Goal: Task Accomplishment & Management: Complete application form

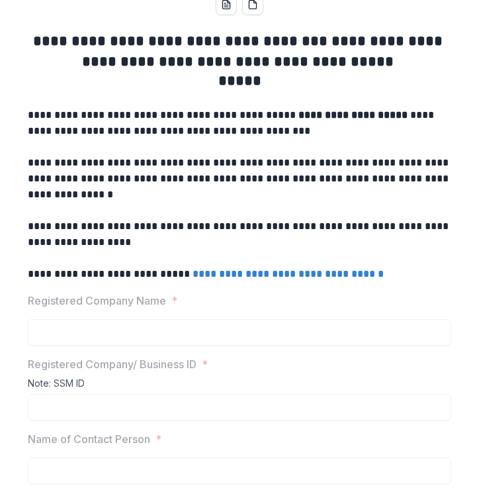
scroll to position [156, 0]
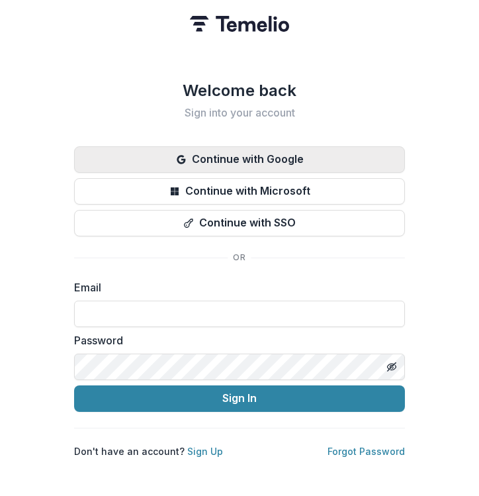
click at [249, 155] on button "Continue with Google" at bounding box center [239, 159] width 331 height 26
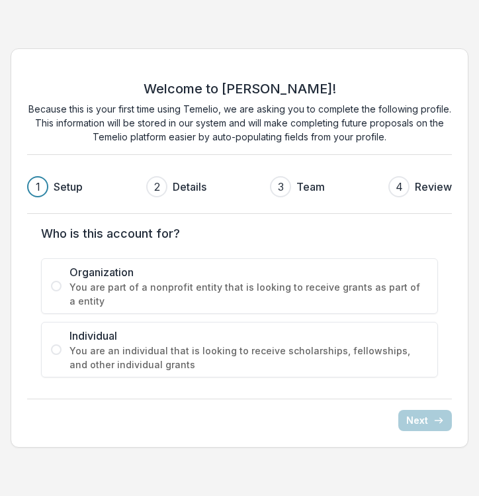
click at [55, 284] on span at bounding box center [56, 286] width 11 height 11
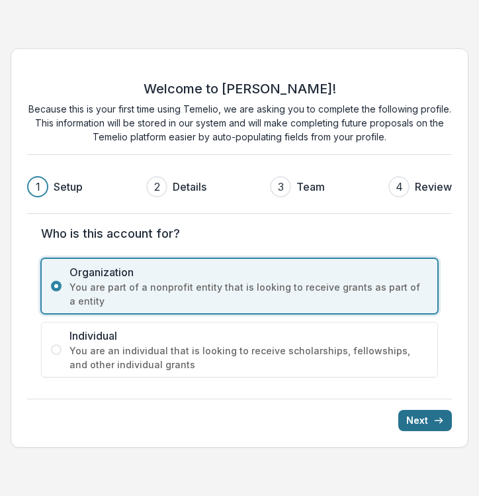
click at [418, 419] on button "Next" at bounding box center [425, 420] width 54 height 21
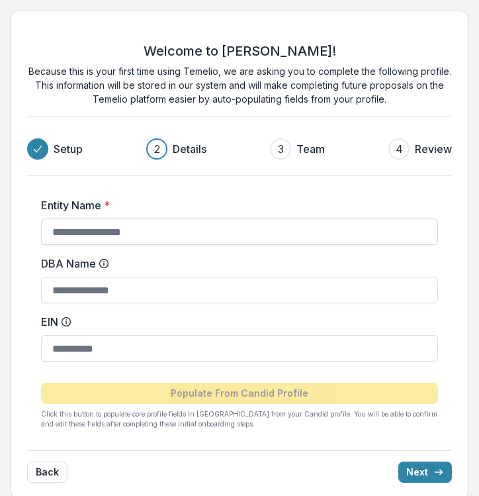
click at [218, 220] on input "Entity Name *" at bounding box center [239, 231] width 397 height 26
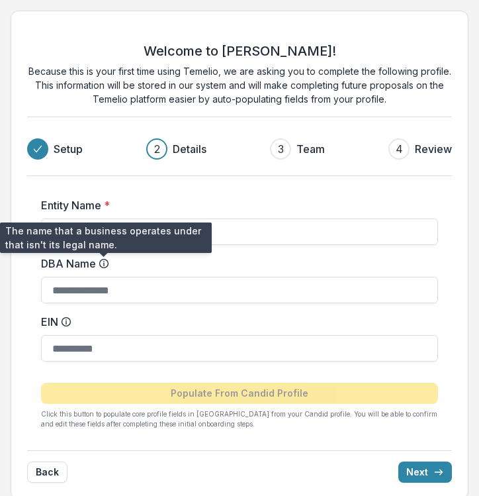
click at [105, 260] on icon at bounding box center [104, 263] width 11 height 11
click at [105, 277] on input "DBA Name" at bounding box center [239, 290] width 397 height 26
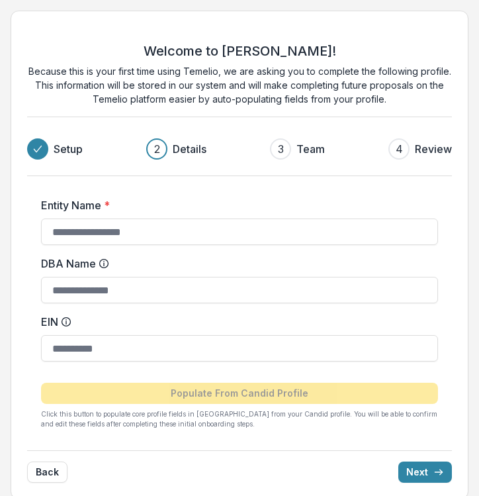
click at [163, 204] on label "Entity Name *" at bounding box center [235, 205] width 389 height 16
click at [163, 218] on input "Entity Name *" at bounding box center [239, 231] width 397 height 26
type input "*******"
type input "**********"
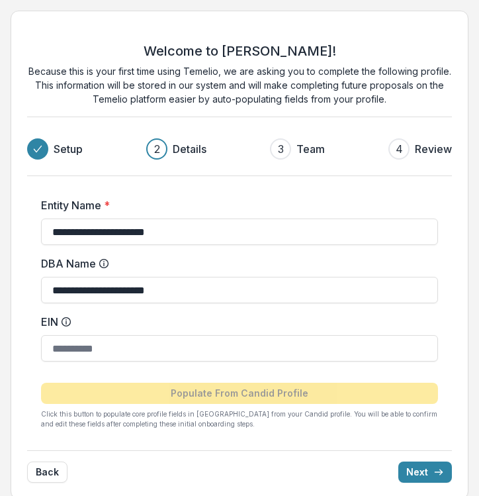
click at [221, 258] on label "DBA Name" at bounding box center [235, 263] width 389 height 16
click at [221, 277] on input "**********" at bounding box center [239, 290] width 397 height 26
click at [414, 470] on button "Next" at bounding box center [425, 471] width 54 height 21
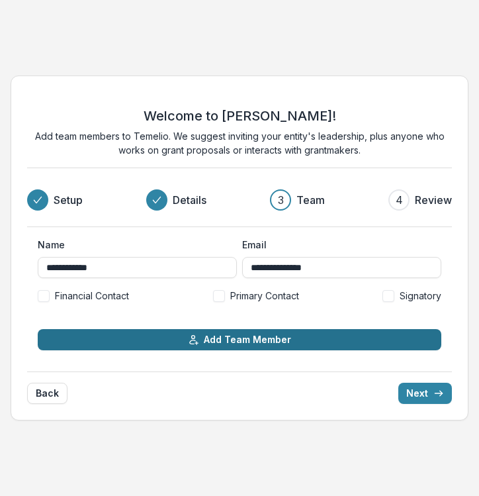
click at [376, 345] on button "Add Team Member" at bounding box center [240, 339] width 404 height 21
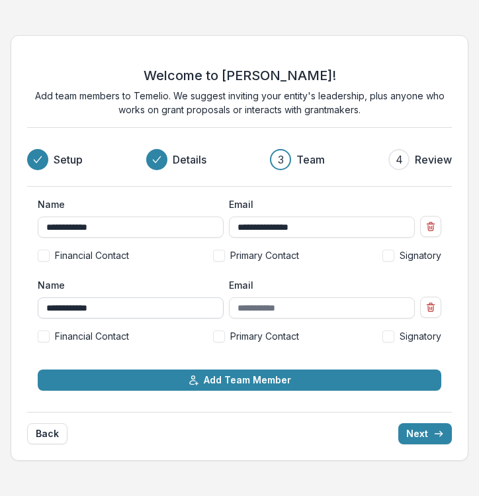
type input "**********"
click at [220, 341] on span at bounding box center [219, 336] width 12 height 12
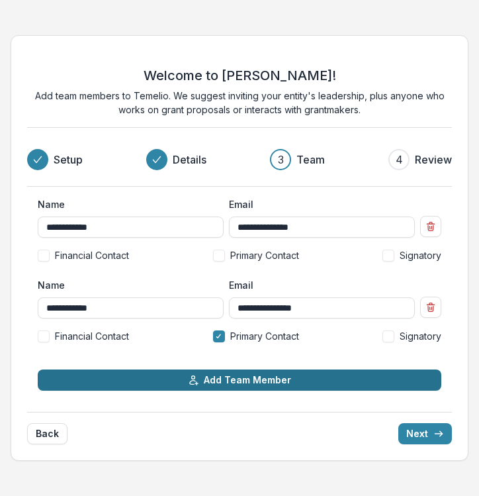
click at [243, 373] on button "Add Team Member" at bounding box center [240, 379] width 404 height 21
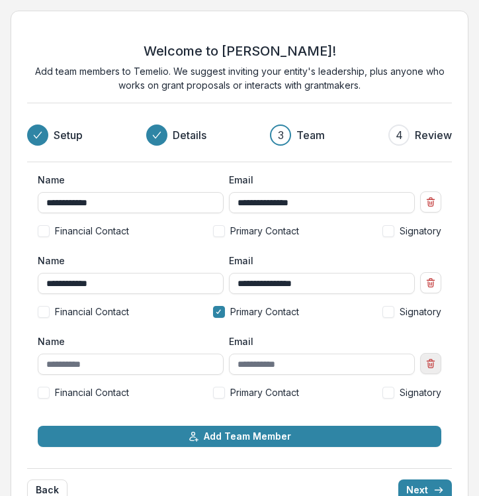
click at [434, 360] on icon "Remove team member" at bounding box center [430, 363] width 11 height 11
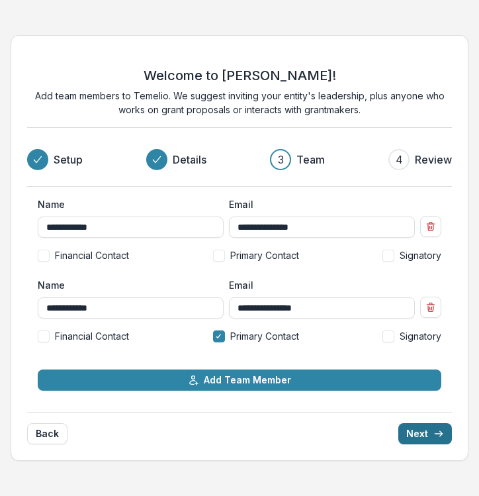
click at [415, 431] on button "Next" at bounding box center [425, 433] width 54 height 21
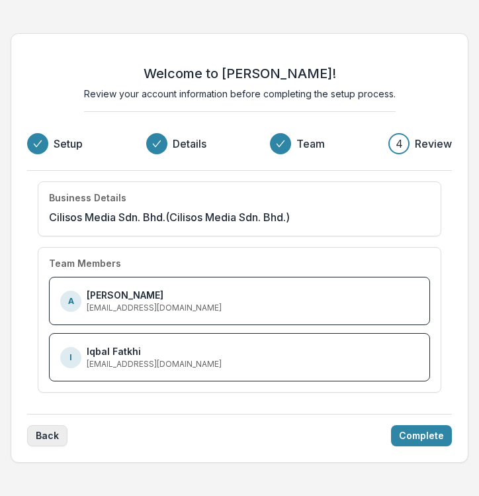
click at [64, 436] on button "Back" at bounding box center [47, 435] width 40 height 21
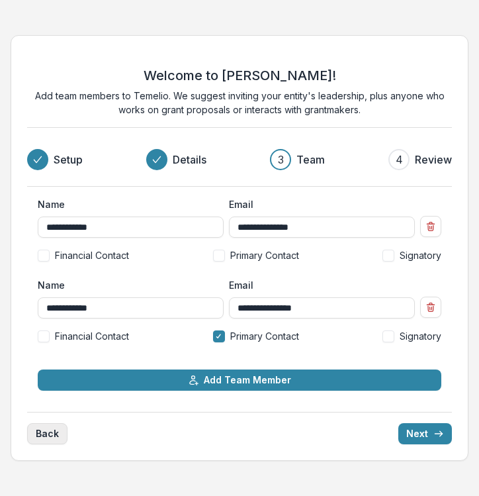
click at [64, 436] on button "Back" at bounding box center [47, 433] width 40 height 21
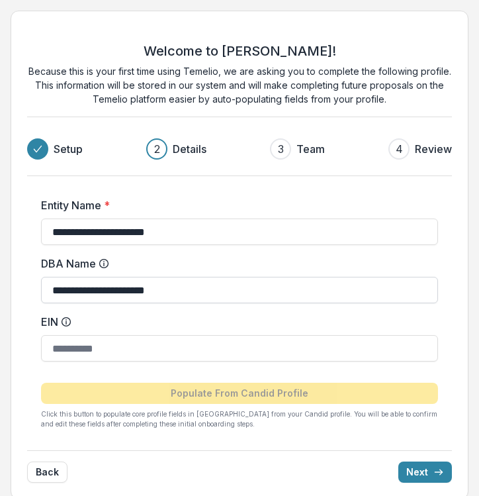
click at [175, 292] on input "**********" at bounding box center [239, 290] width 397 height 26
click at [427, 471] on button "Next" at bounding box center [425, 471] width 54 height 21
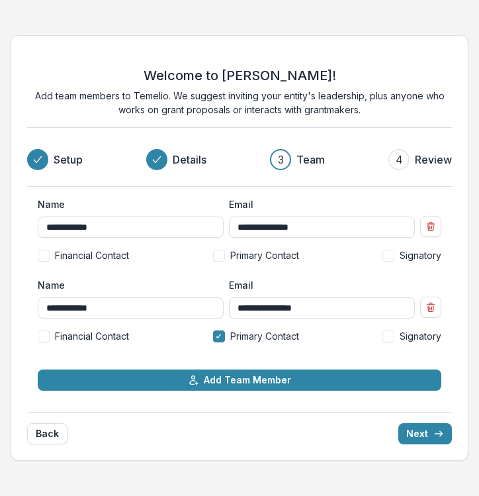
click at [423, 421] on div "Back Next" at bounding box center [239, 428] width 425 height 32
click at [424, 431] on button "Next" at bounding box center [425, 433] width 54 height 21
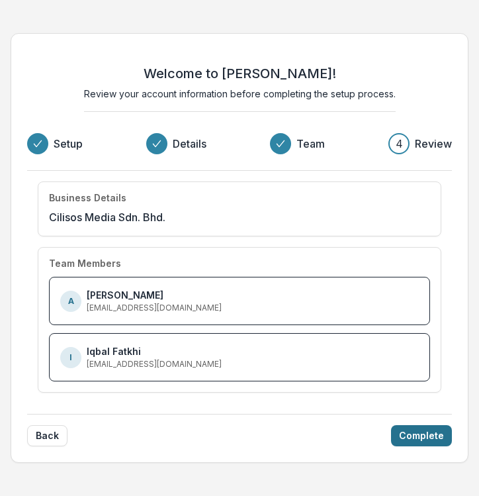
click at [424, 430] on button "Complete" at bounding box center [421, 435] width 61 height 21
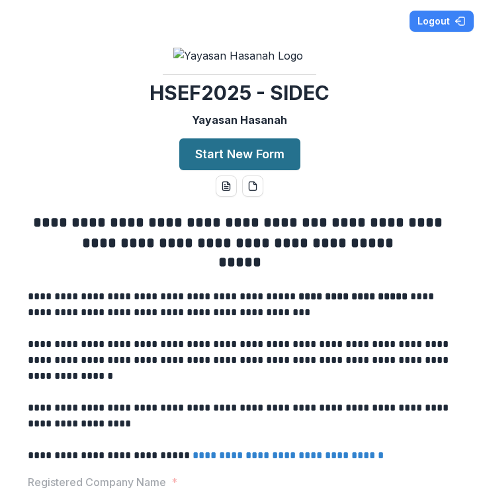
click at [228, 170] on button "Start New Form" at bounding box center [239, 154] width 121 height 32
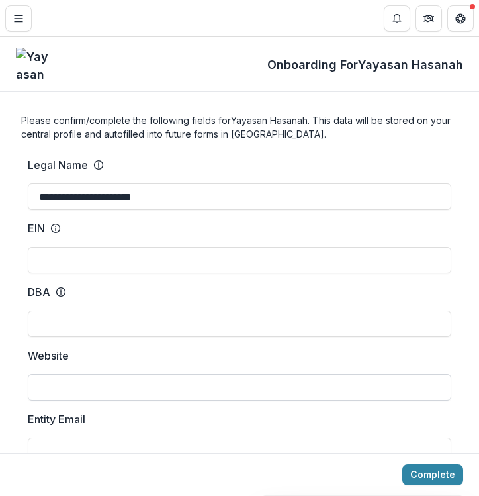
click at [142, 388] on input "Website" at bounding box center [239, 387] width 423 height 26
paste input "**********"
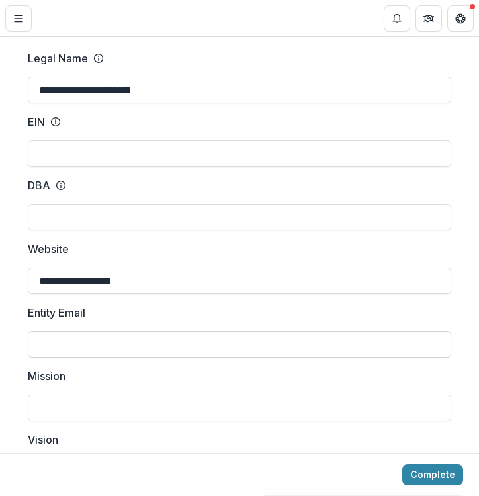
scroll to position [108, 0]
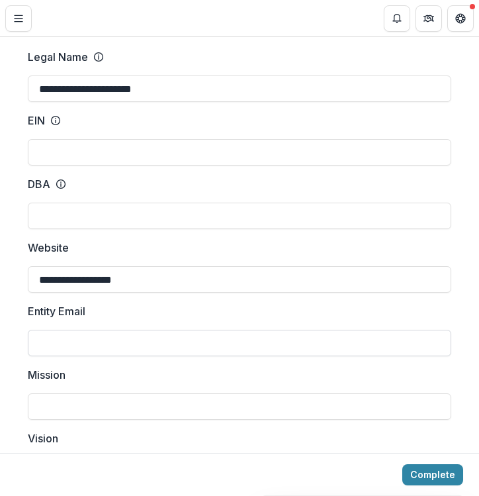
type input "**********"
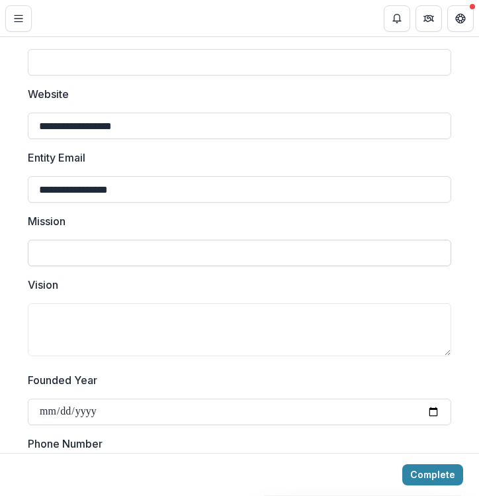
scroll to position [279, 0]
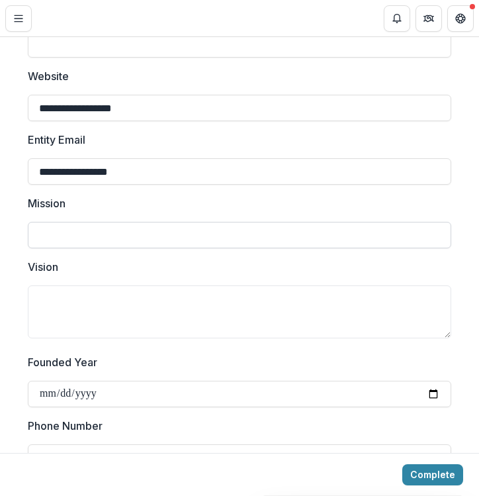
type input "**********"
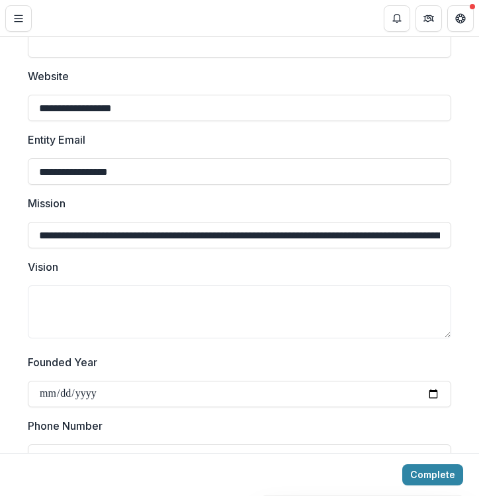
type input "**********"
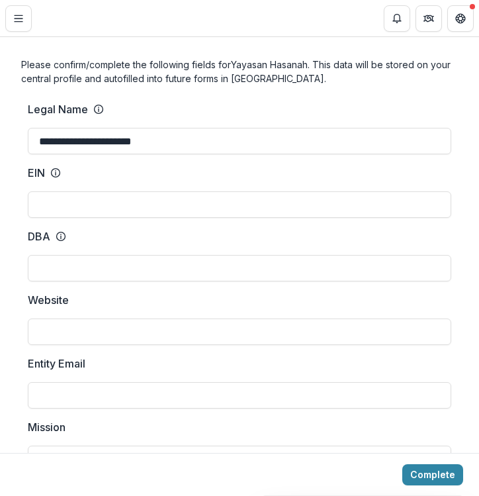
scroll to position [67, 0]
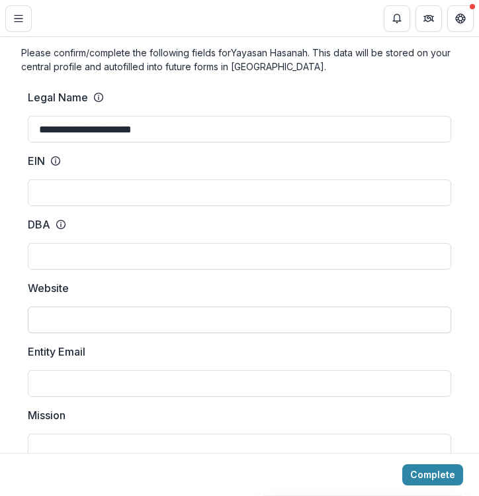
paste input "**********"
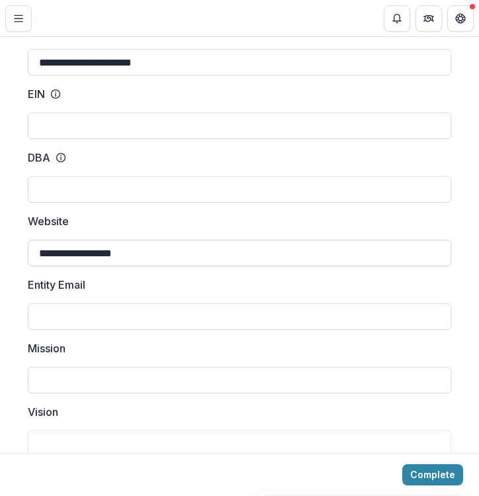
scroll to position [136, 0]
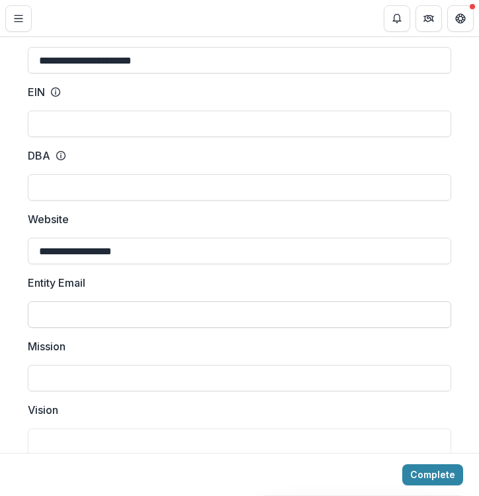
type input "**********"
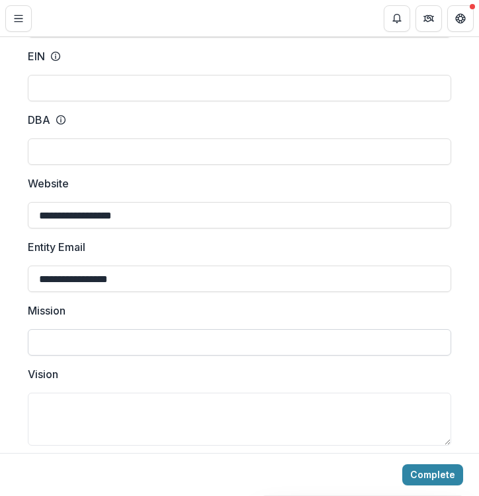
scroll to position [179, 0]
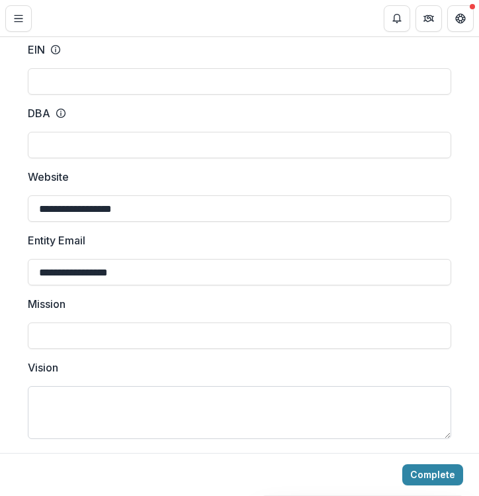
click at [84, 388] on textarea "Vision" at bounding box center [239, 412] width 423 height 53
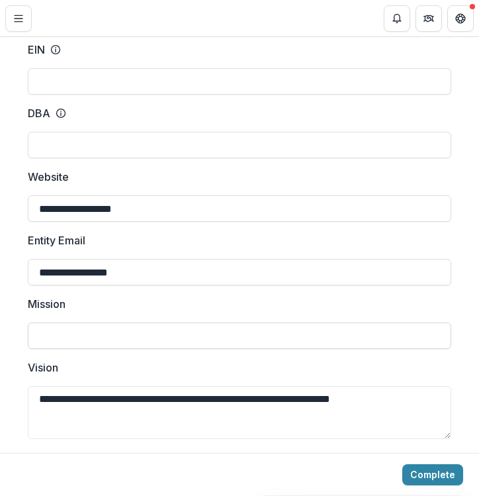
type textarea "**********"
click at [69, 346] on input "Mission" at bounding box center [239, 335] width 423 height 26
type input "**********"
click at [429, 474] on button "Complete" at bounding box center [432, 474] width 61 height 21
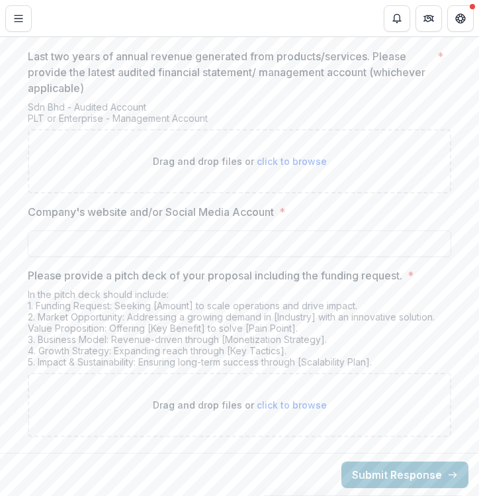
scroll to position [2565, 0]
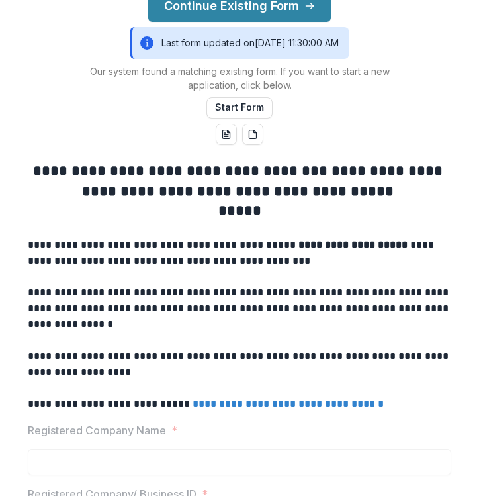
scroll to position [152, 0]
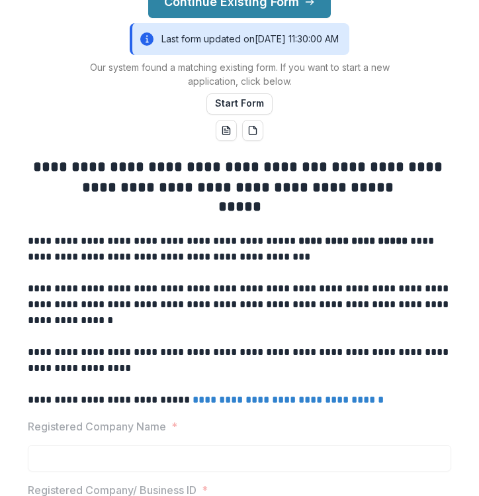
click at [248, 55] on div "Last form updated on 8/26/2025, 11:30:00 AM" at bounding box center [240, 39] width 220 height 32
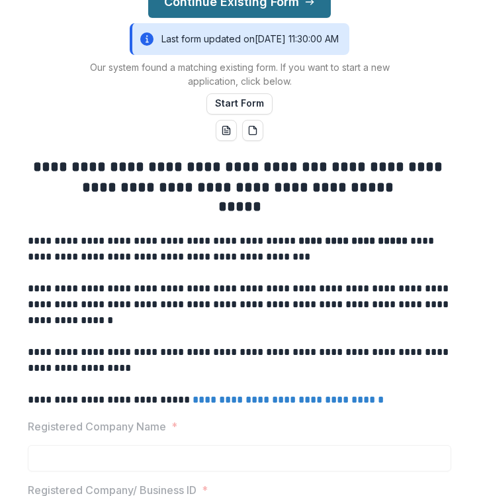
click at [232, 18] on button "Continue Existing Form" at bounding box center [239, 2] width 183 height 32
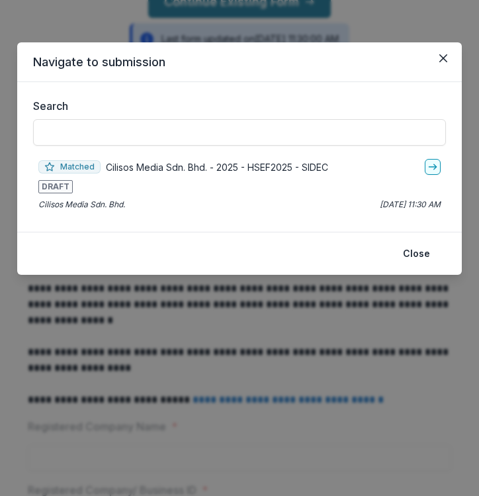
click at [59, 186] on span "DRAFT" at bounding box center [55, 186] width 34 height 13
click at [439, 171] on link "go-to" at bounding box center [433, 167] width 16 height 16
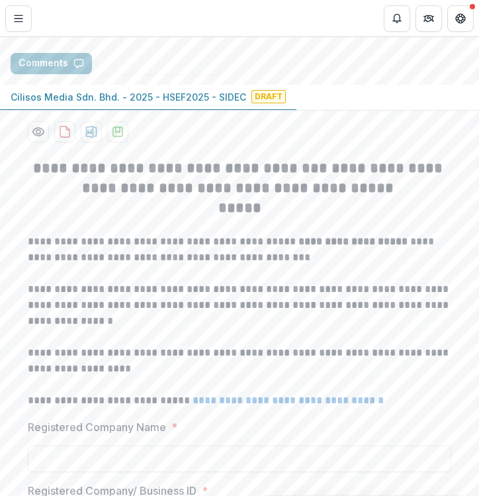
scroll to position [151, 0]
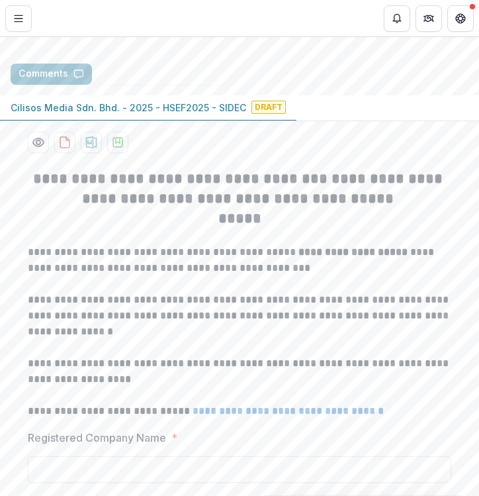
click at [200, 114] on p "Cilisos Media Sdn. Bhd. - 2025 - HSEF2025 - SIDEC" at bounding box center [129, 108] width 236 height 14
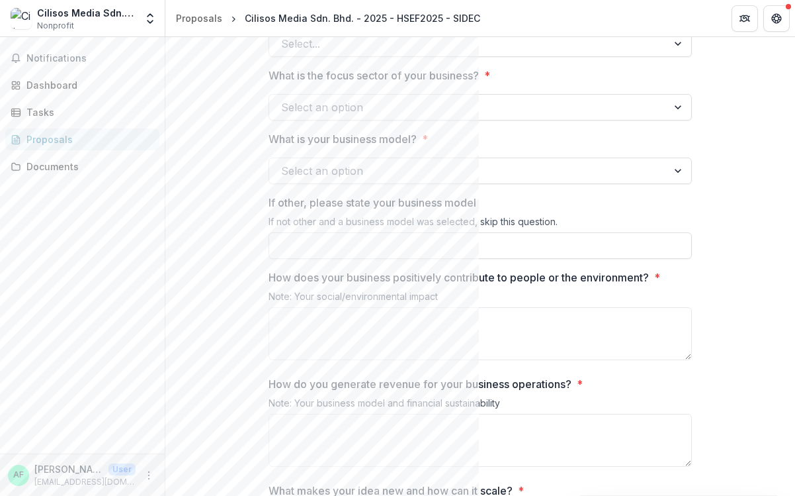
scroll to position [1330, 0]
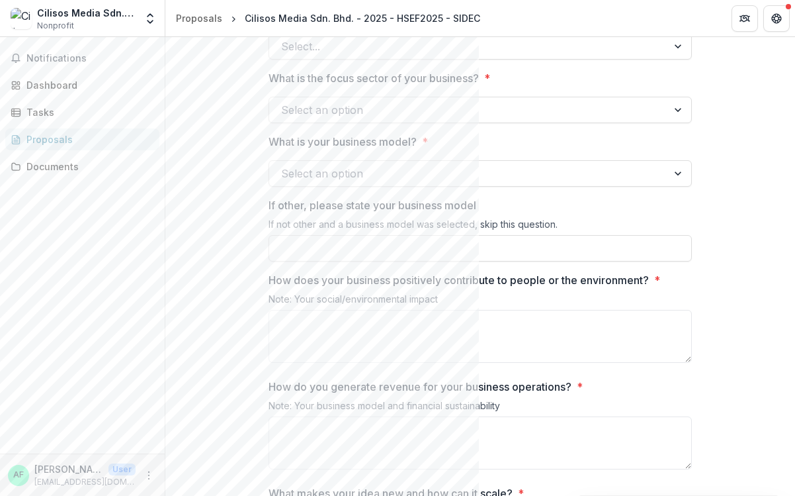
click at [138, 146] on div "Proposals" at bounding box center [87, 139] width 122 height 14
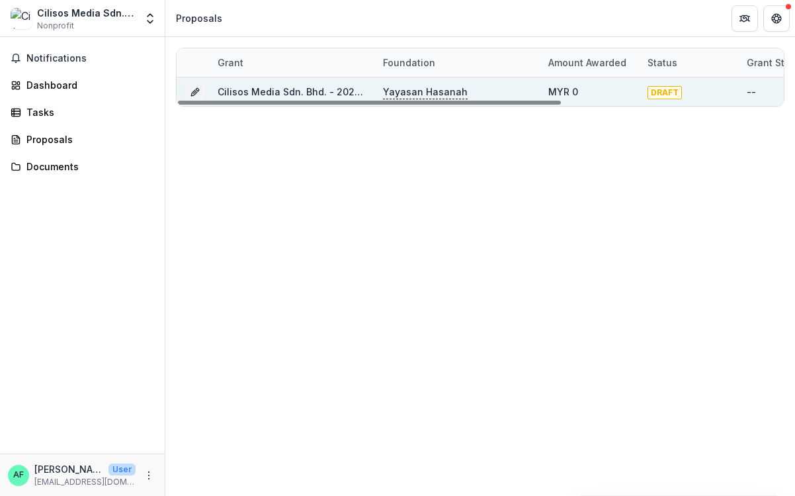
click at [437, 92] on p "Yayasan Hasanah" at bounding box center [425, 92] width 85 height 15
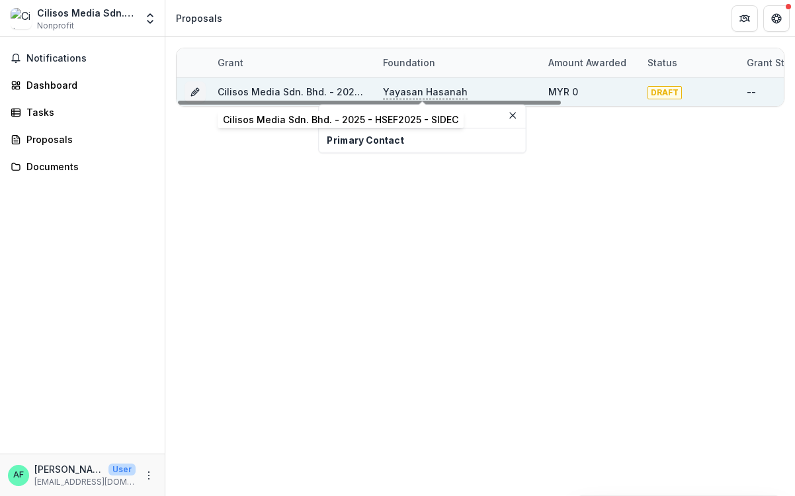
click at [313, 92] on link "Cilisos Media Sdn. Bhd. - 2025 - HSEF2025 - SIDEC" at bounding box center [336, 91] width 236 height 11
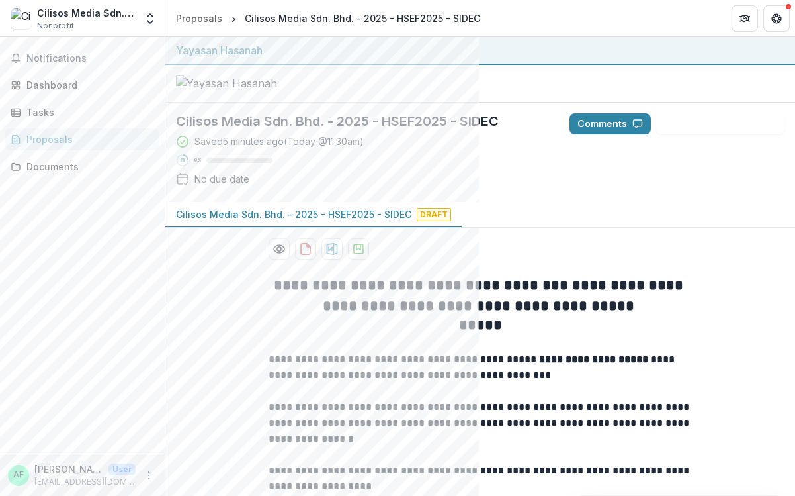
click at [118, 144] on div "Proposals" at bounding box center [87, 139] width 122 height 14
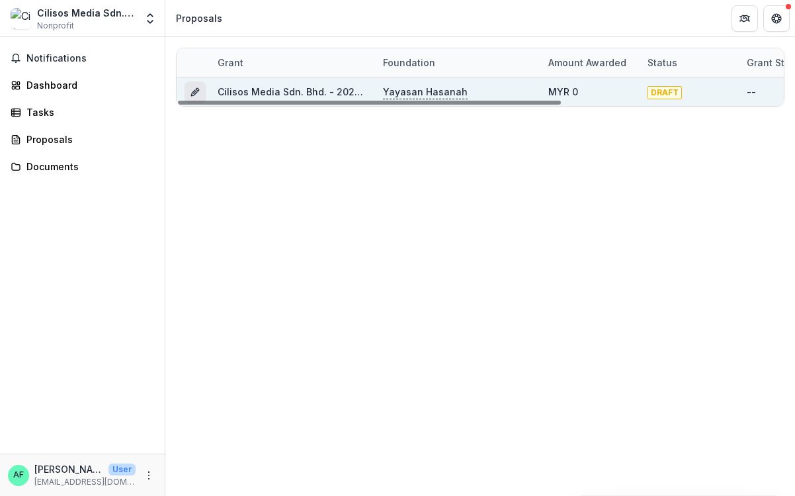
click at [195, 93] on line "Grant f15126f9-8568-4bd2-8775-e3b708a6f3c1" at bounding box center [195, 92] width 3 height 3
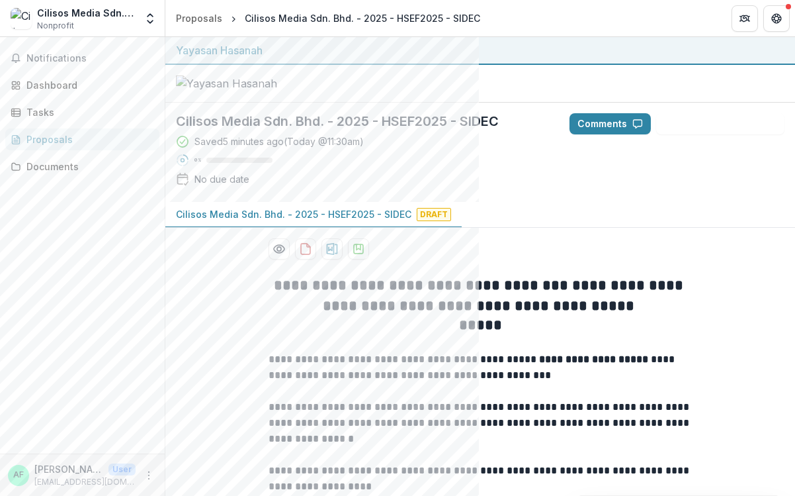
click at [99, 138] on div "Proposals" at bounding box center [87, 139] width 122 height 14
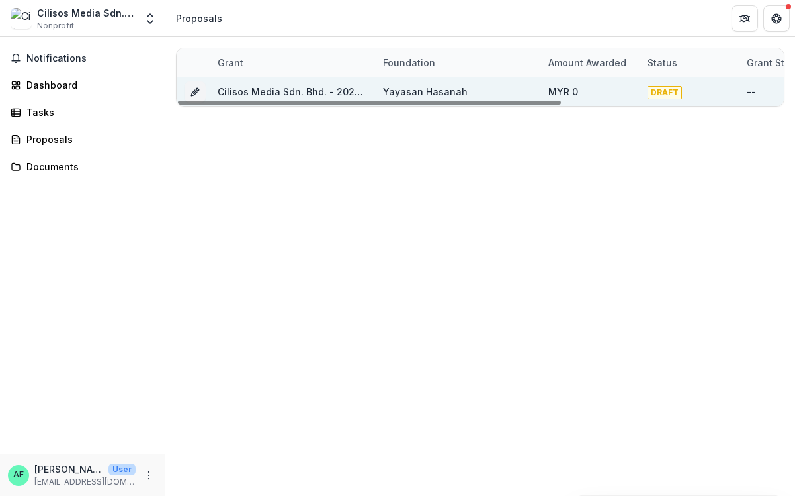
click at [477, 93] on div "Yayasan Hasanah" at bounding box center [458, 91] width 150 height 28
click at [388, 93] on p "Yayasan Hasanah" at bounding box center [425, 92] width 85 height 15
click at [352, 146] on div "Grant Foundation Amount awarded Status Grant start Grant end Due Date Report Du…" at bounding box center [480, 266] width 630 height 459
click at [256, 89] on link "Cilisos Media Sdn. Bhd. - 2025 - HSEF2025 - SIDEC" at bounding box center [336, 91] width 236 height 11
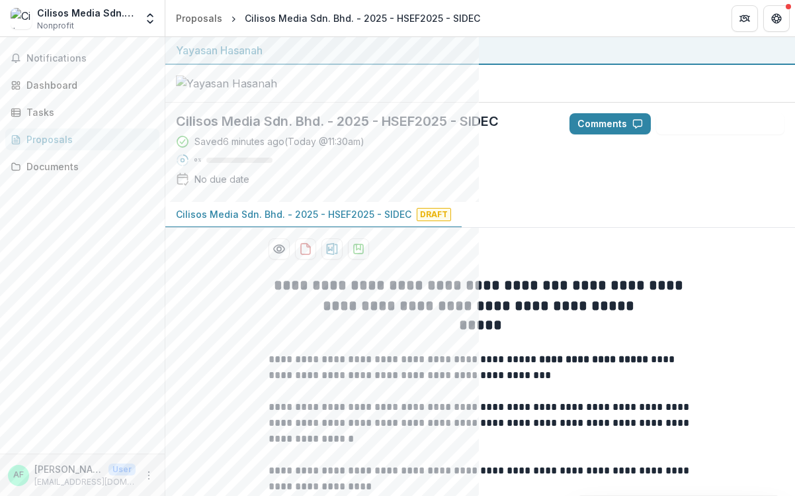
click at [293, 148] on div "Saved 6 minutes ago ( Today @ 11:30am )" at bounding box center [280, 141] width 170 height 14
click at [237, 186] on div "No due date" at bounding box center [222, 179] width 55 height 14
click at [273, 255] on icon "Preview f15126f9-8568-4bd2-8775-e3b708a6f3c1-0.pdf" at bounding box center [279, 248] width 13 height 13
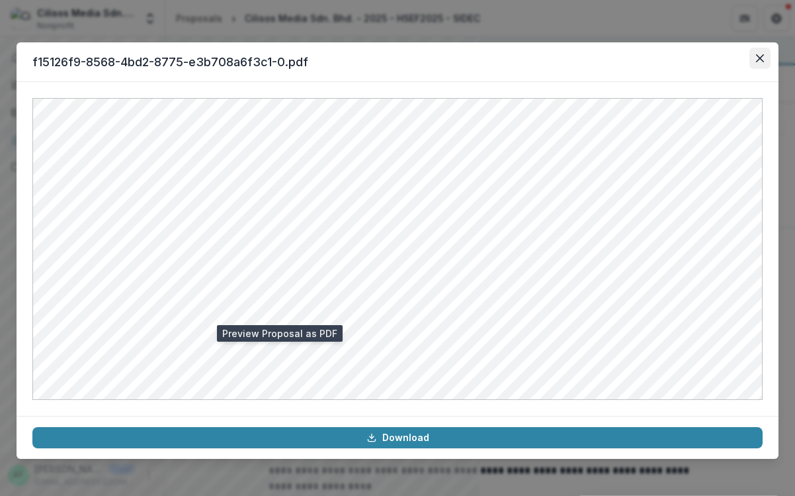
click at [478, 56] on button "Close" at bounding box center [760, 58] width 21 height 21
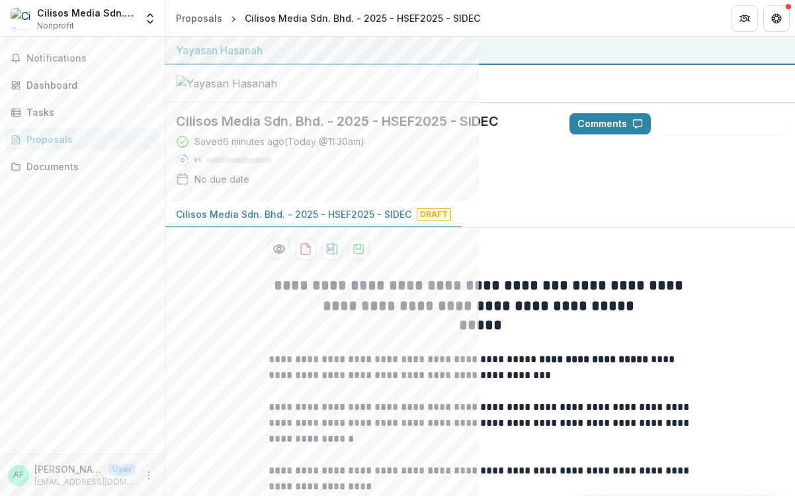
click at [97, 143] on div "Proposals" at bounding box center [87, 139] width 122 height 14
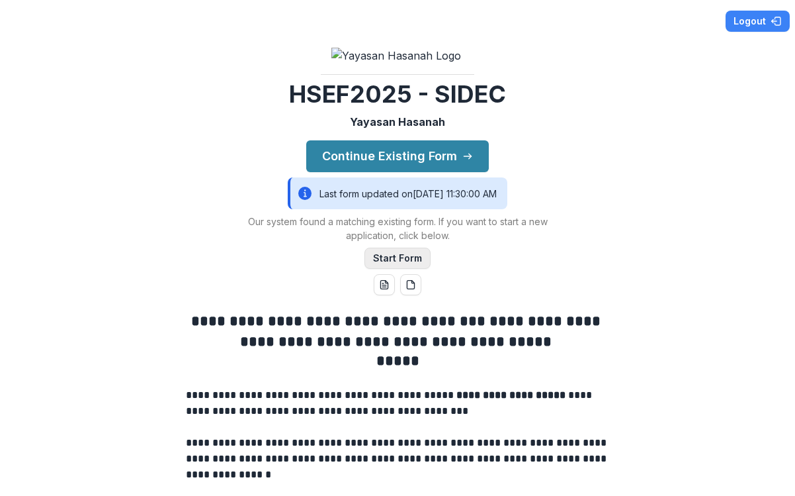
click at [411, 269] on button "Start Form" at bounding box center [398, 257] width 66 height 21
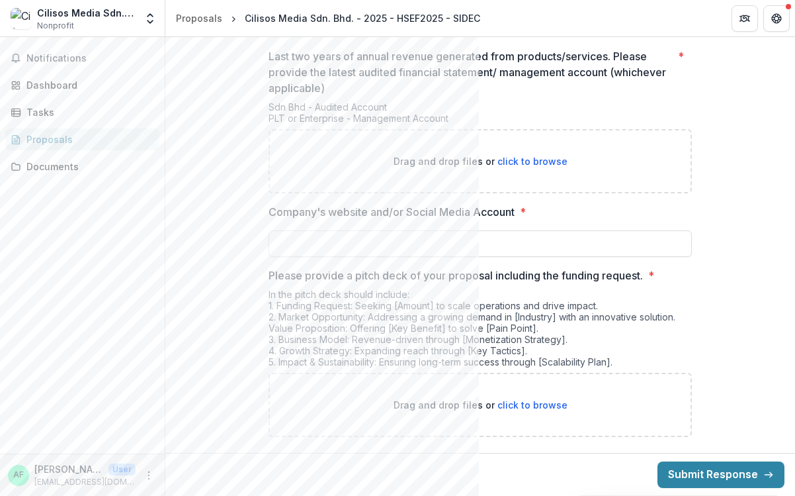
scroll to position [2512, 0]
paste input "**********"
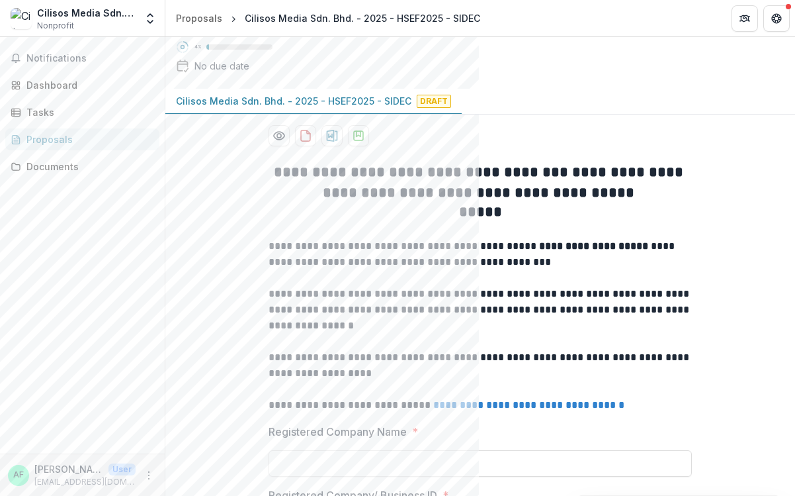
scroll to position [118, 0]
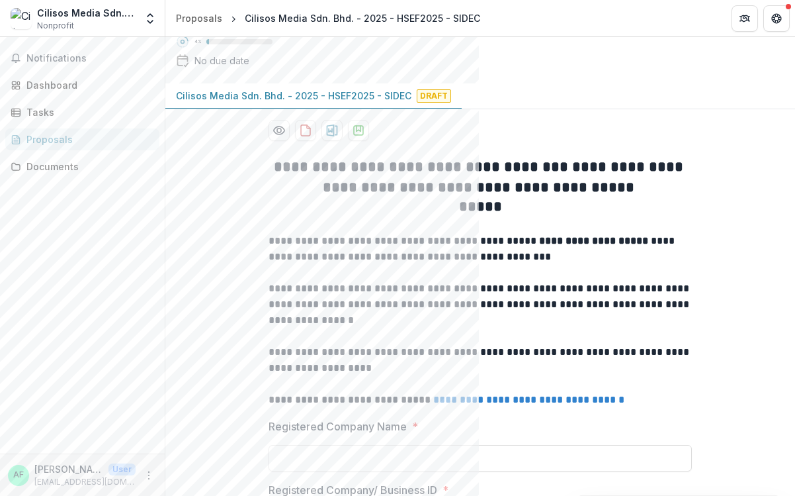
type input "**********"
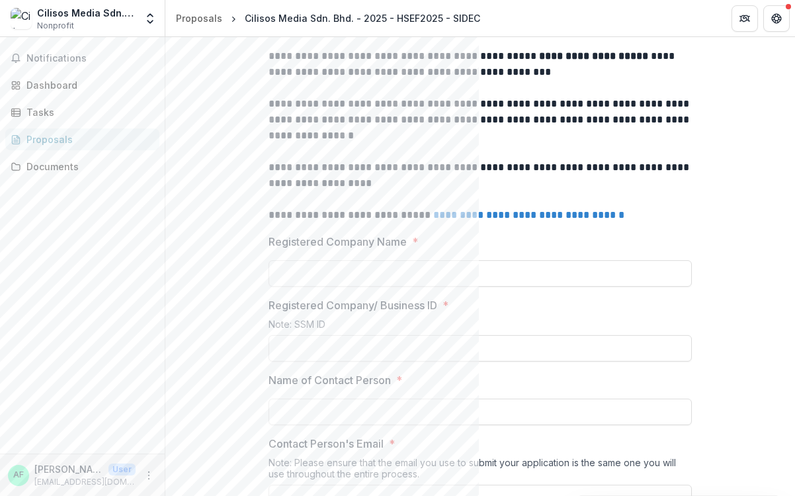
scroll to position [306, 0]
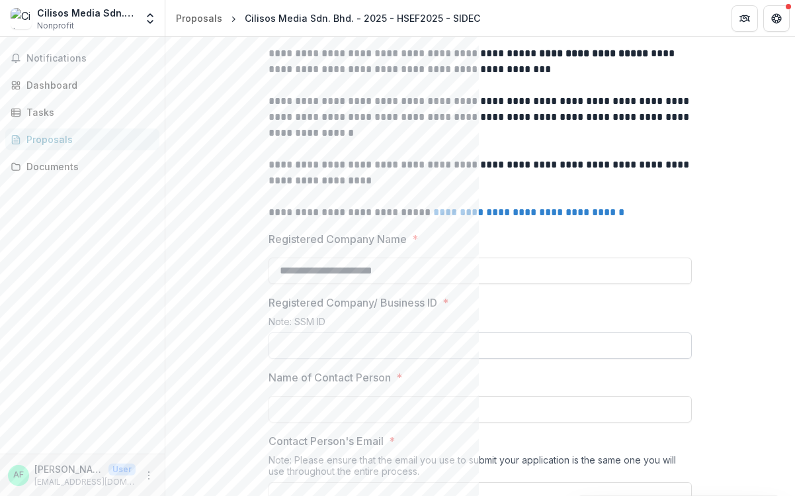
type input "**********"
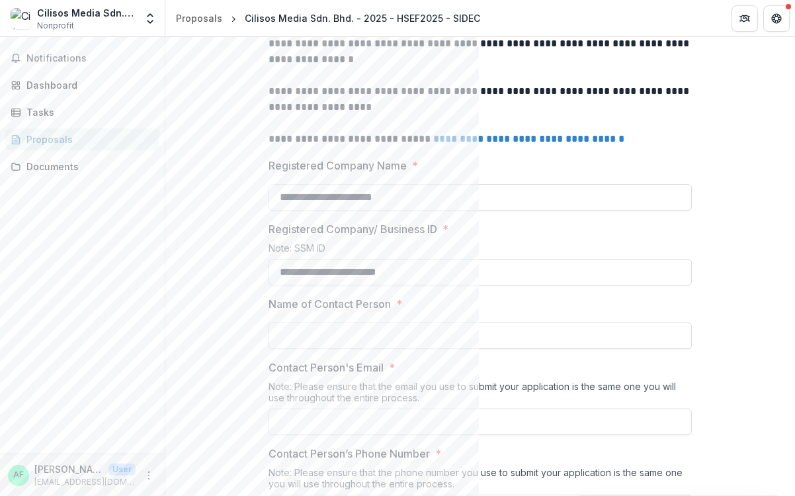
scroll to position [382, 0]
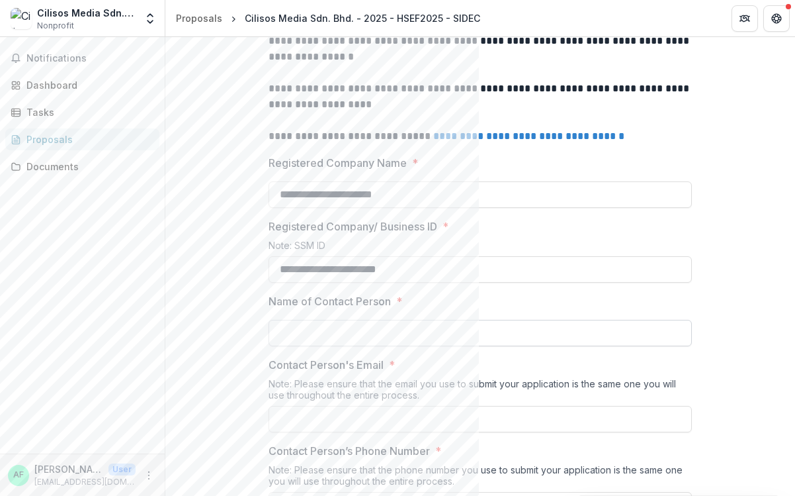
type input "**********"
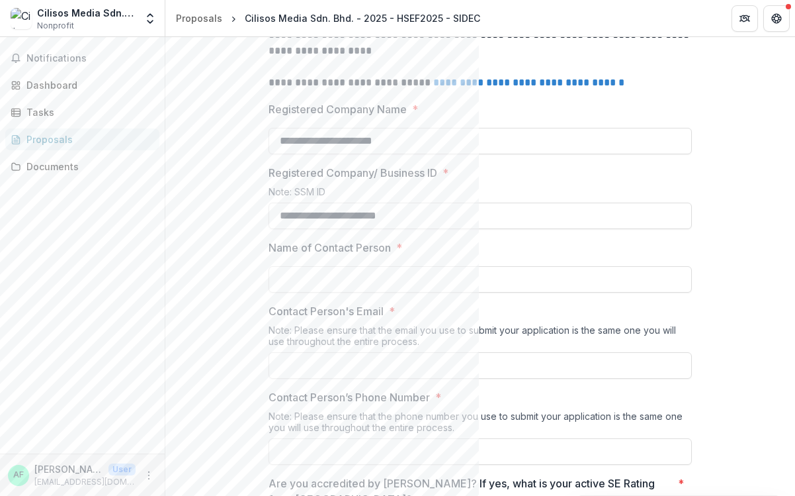
scroll to position [466, 0]
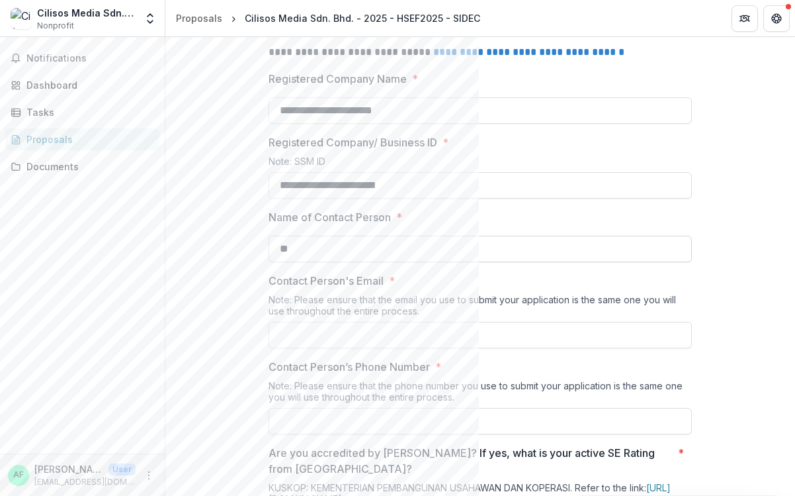
type input "*"
click at [478, 288] on label "Contact Person's Email *" at bounding box center [476, 281] width 415 height 16
click at [478, 344] on input "Contact Person's Email *" at bounding box center [480, 335] width 423 height 26
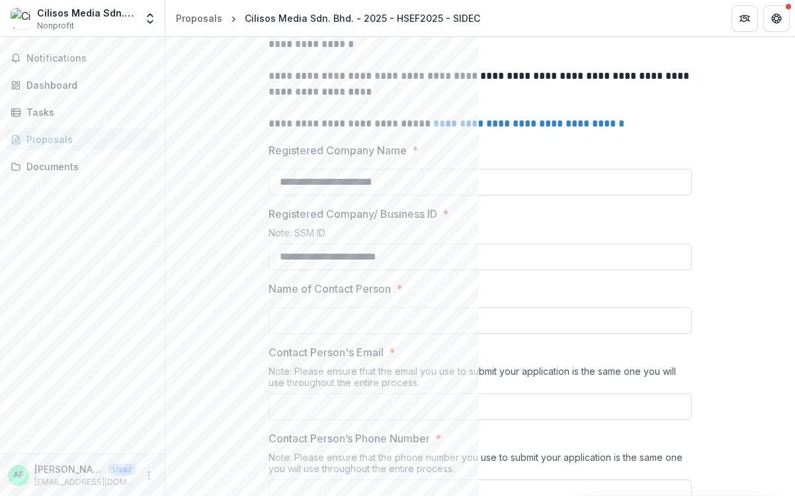
scroll to position [427, 0]
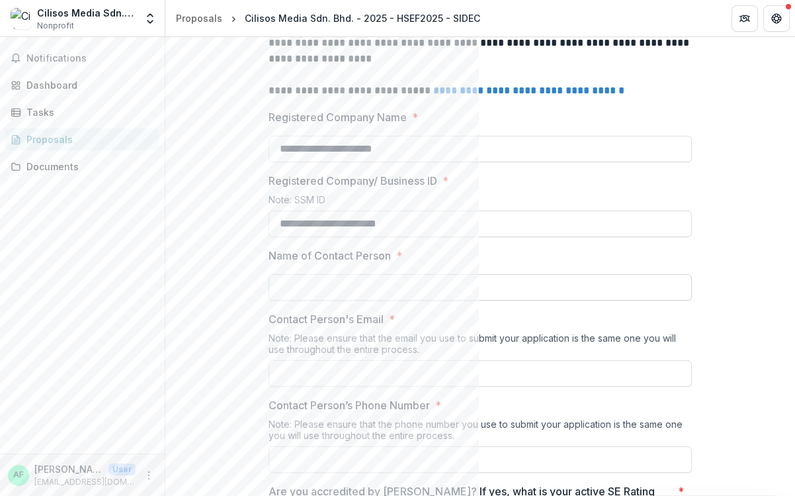
click at [445, 300] on input "Name of Contact Person *" at bounding box center [480, 287] width 423 height 26
type input "**********"
click at [406, 386] on input "Contact Person's Email *" at bounding box center [480, 373] width 423 height 26
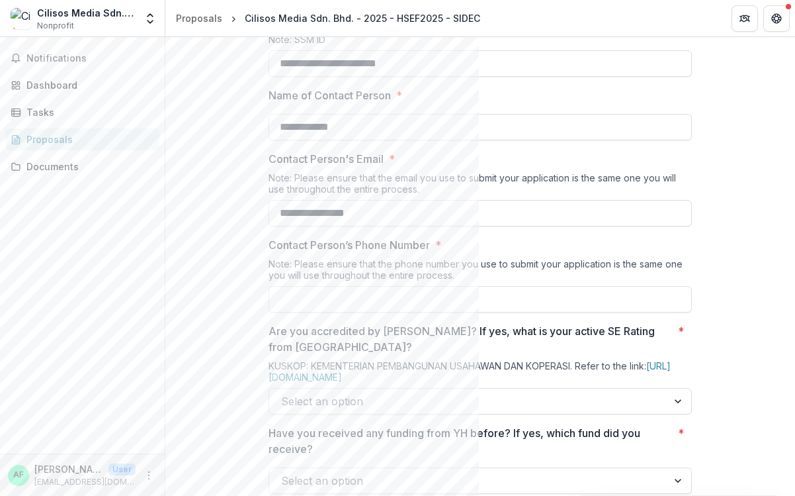
scroll to position [588, 0]
type input "**********"
click at [478, 312] on input "**********" at bounding box center [480, 299] width 423 height 26
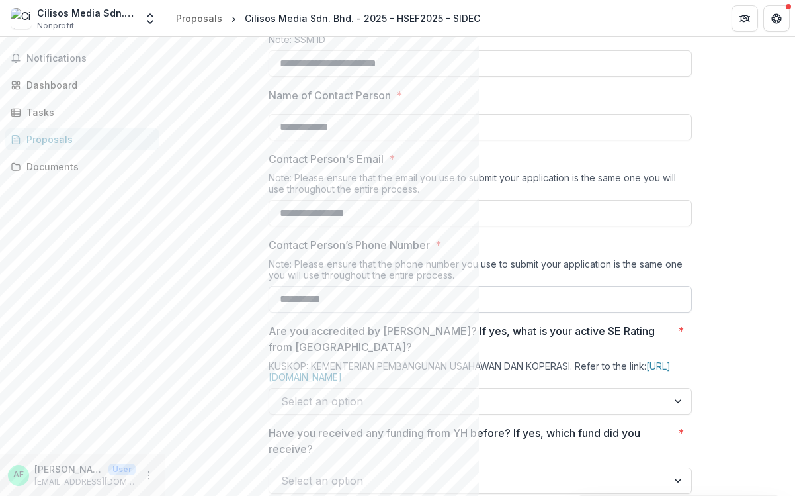
click at [281, 312] on input "**********" at bounding box center [480, 299] width 423 height 26
click at [303, 312] on input "**********" at bounding box center [480, 299] width 423 height 26
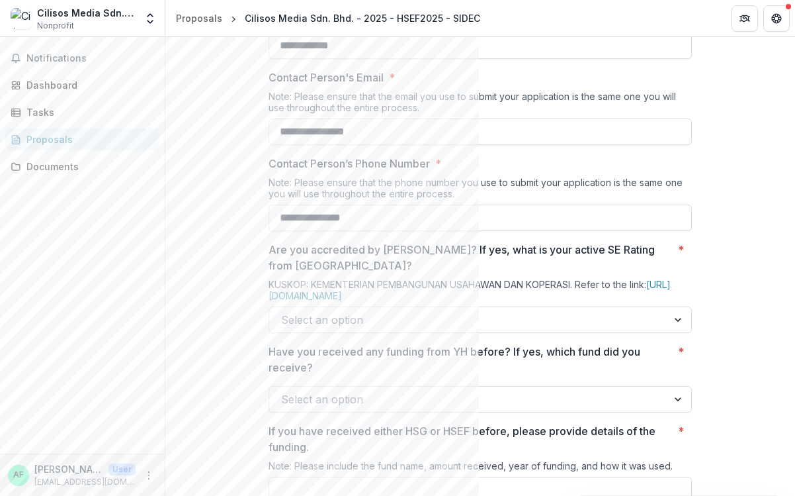
scroll to position [672, 0]
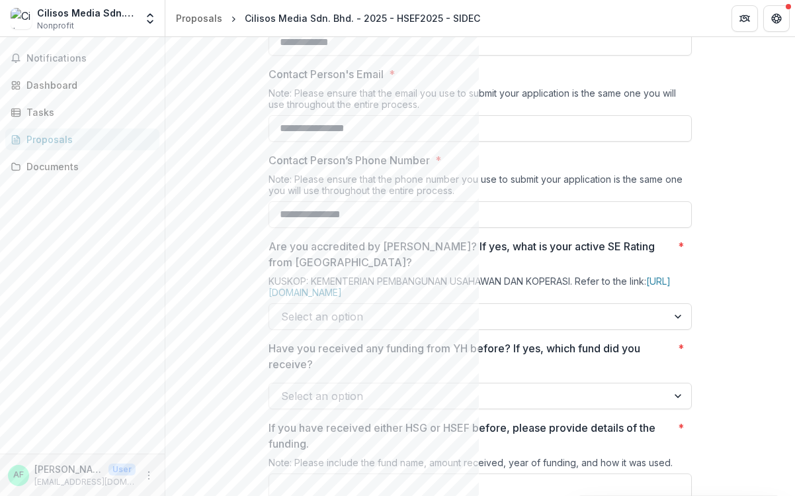
type input "**********"
click at [478, 326] on div at bounding box center [468, 316] width 374 height 19
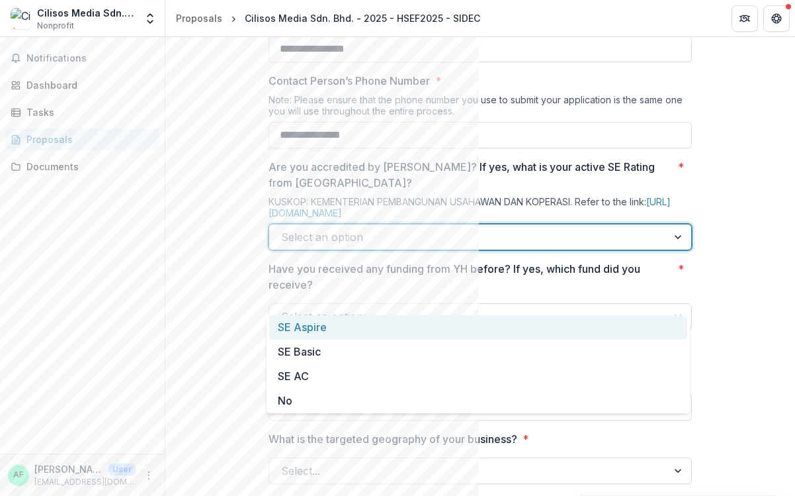
scroll to position [752, 0]
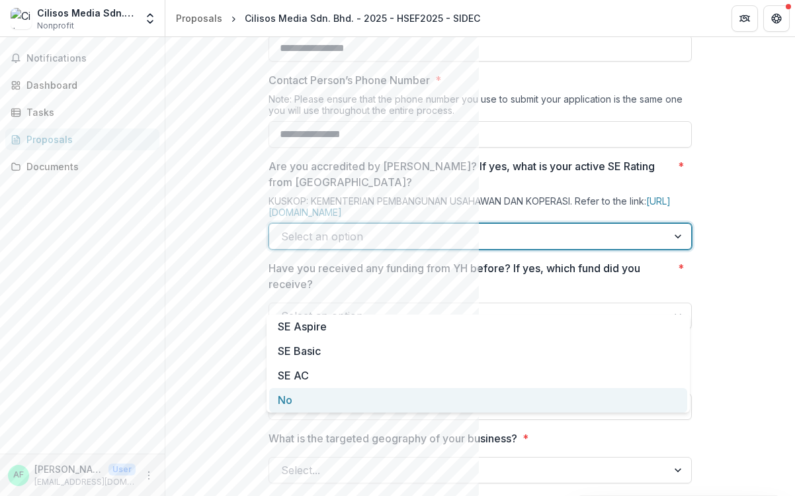
click at [471, 403] on div "No" at bounding box center [478, 400] width 418 height 24
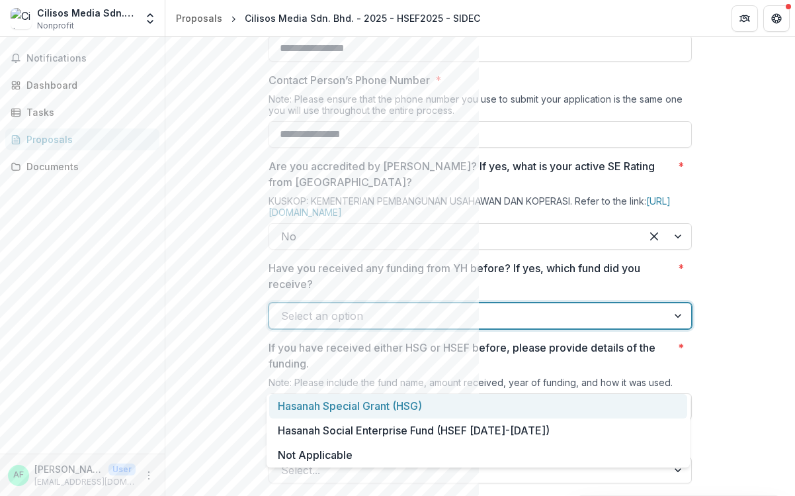
click at [476, 325] on div at bounding box center [468, 315] width 374 height 19
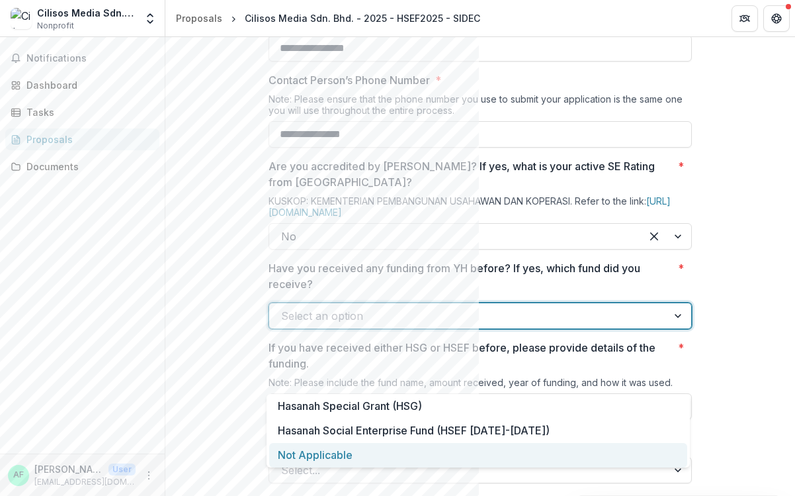
click at [414, 459] on div "Not Applicable" at bounding box center [478, 455] width 418 height 24
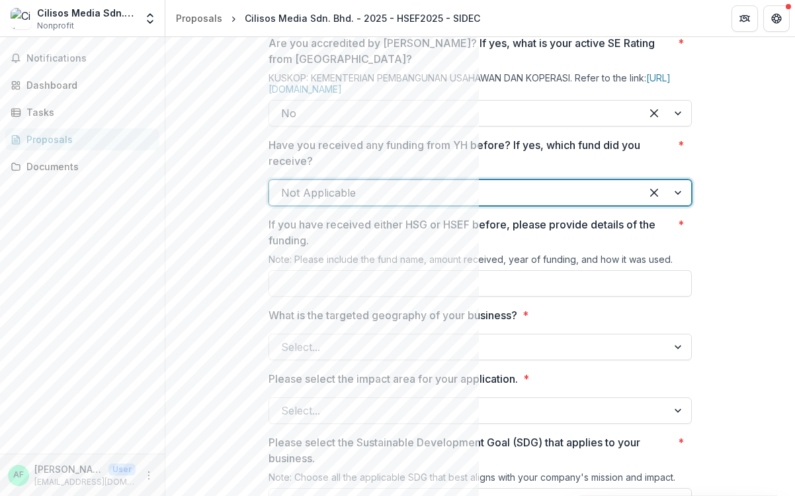
scroll to position [877, 0]
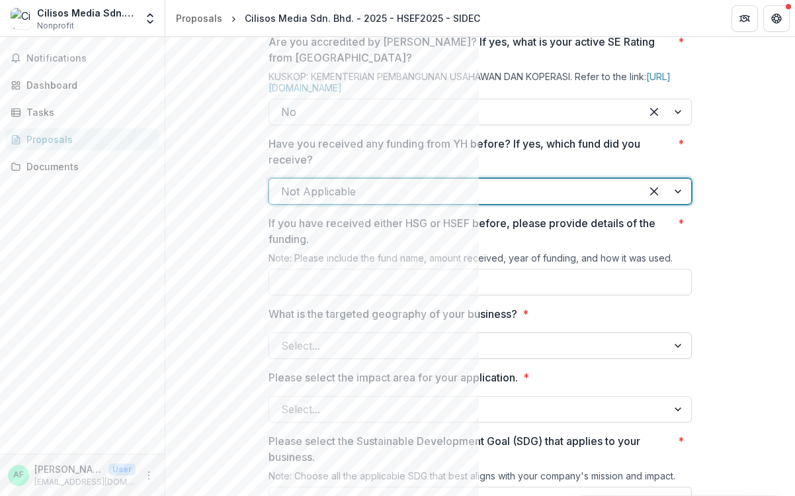
click at [425, 355] on div at bounding box center [468, 345] width 374 height 19
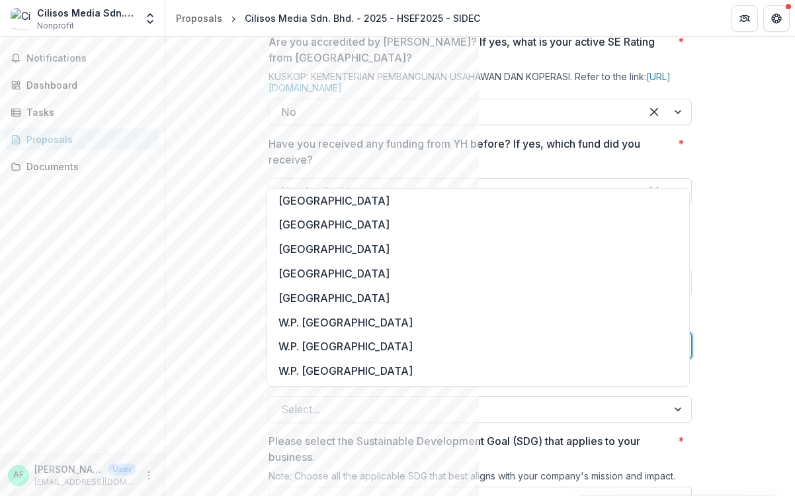
scroll to position [198, 0]
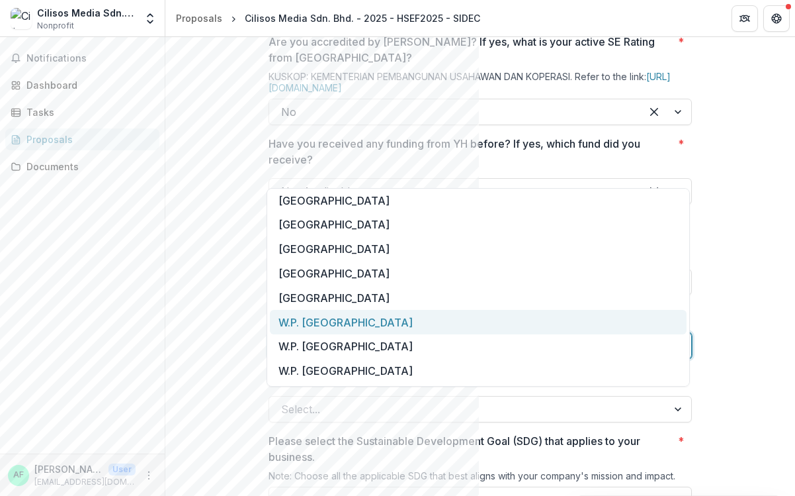
click at [399, 316] on div "W.P. Kuala Lumpur" at bounding box center [478, 322] width 417 height 24
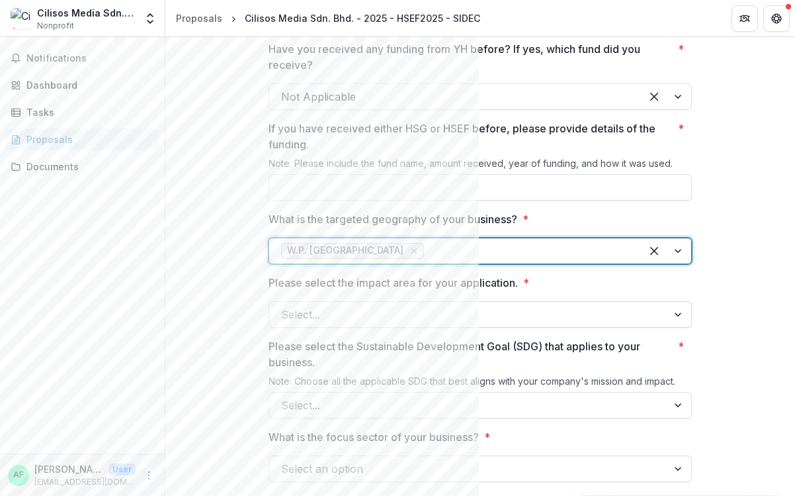
scroll to position [973, 0]
click at [434, 322] on div at bounding box center [468, 313] width 374 height 19
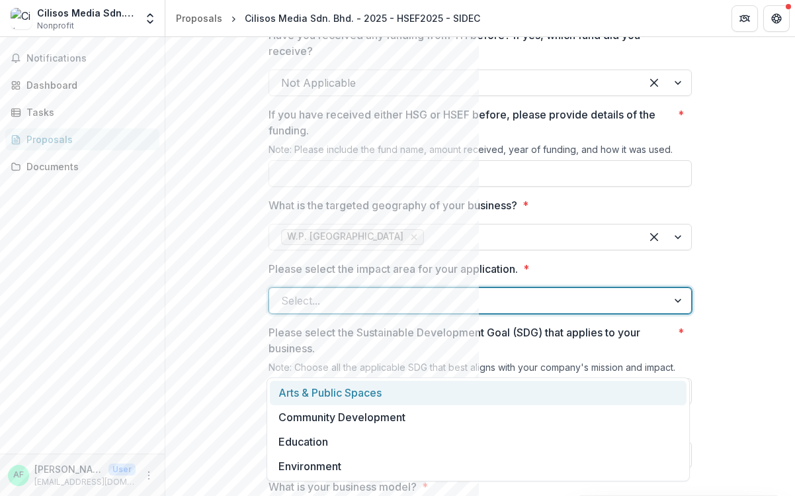
scroll to position [986, 0]
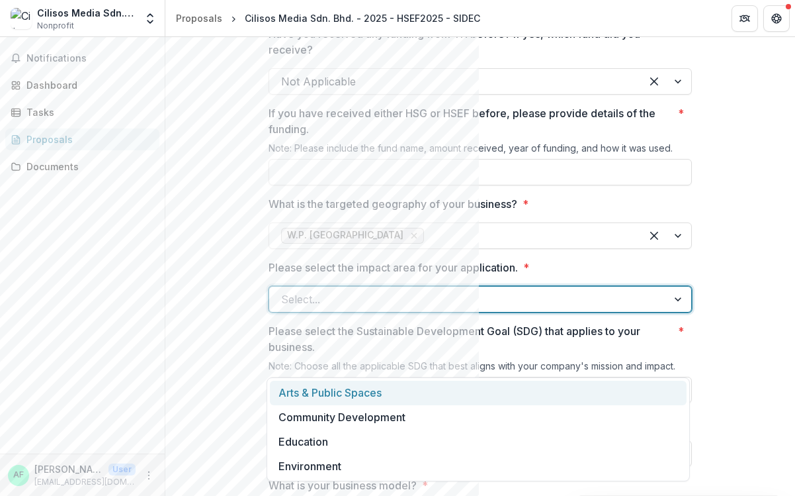
click at [425, 390] on div "Arts & Public Spaces" at bounding box center [478, 392] width 417 height 24
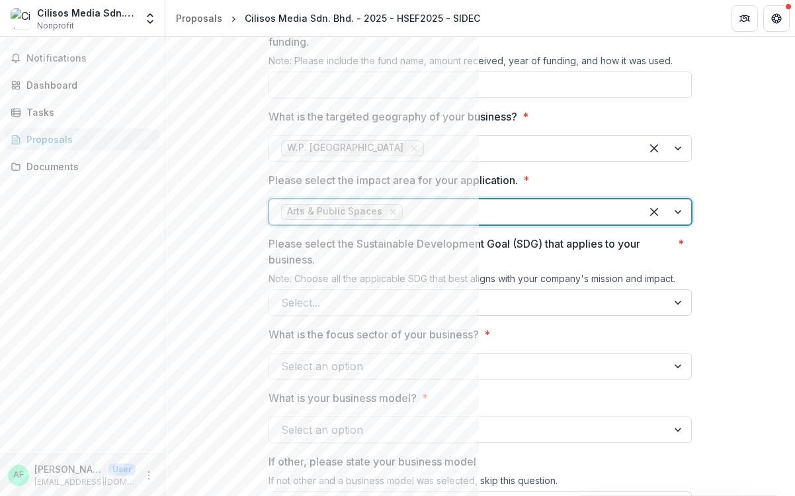
scroll to position [1075, 0]
click at [472, 310] on div at bounding box center [468, 301] width 374 height 19
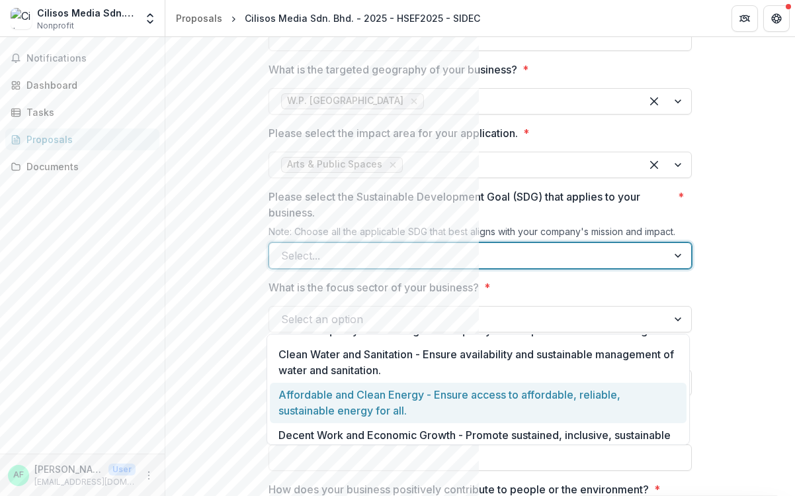
scroll to position [149, 0]
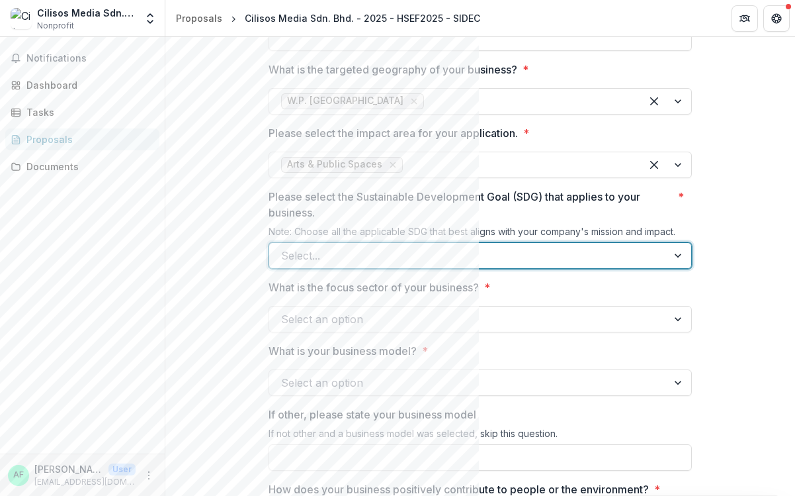
click at [470, 265] on div at bounding box center [468, 255] width 374 height 19
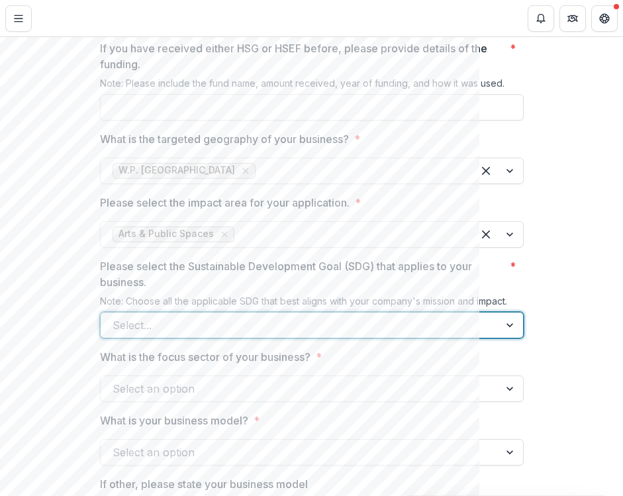
scroll to position [1093, 0]
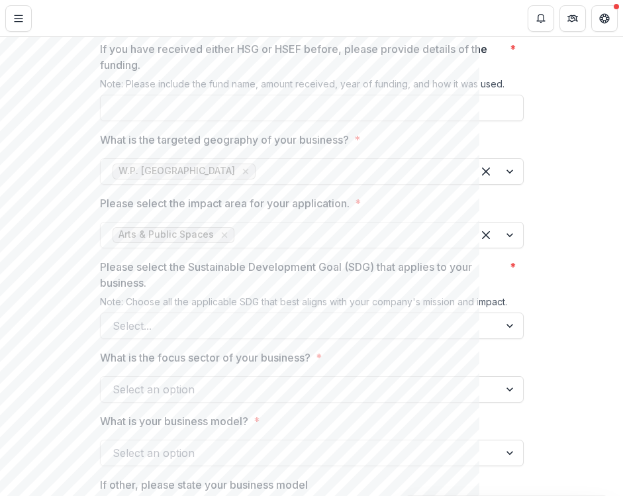
drag, startPoint x: 326, startPoint y: 347, endPoint x: 222, endPoint y: 347, distance: 103.9
click at [222, 290] on p "Please select the Sustainable Development Goal (SDG) that applies to your busin…" at bounding box center [302, 275] width 404 height 32
click at [116, 333] on input "Please select the Sustainable Development Goal (SDG) that applies to your busin…" at bounding box center [113, 326] width 3 height 16
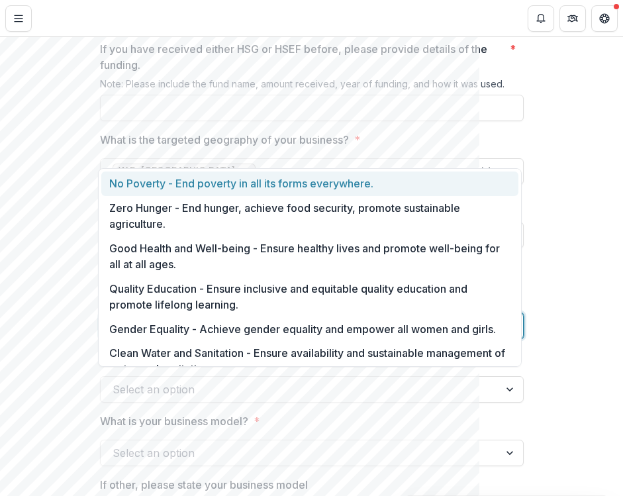
click at [475, 335] on div at bounding box center [299, 325] width 374 height 19
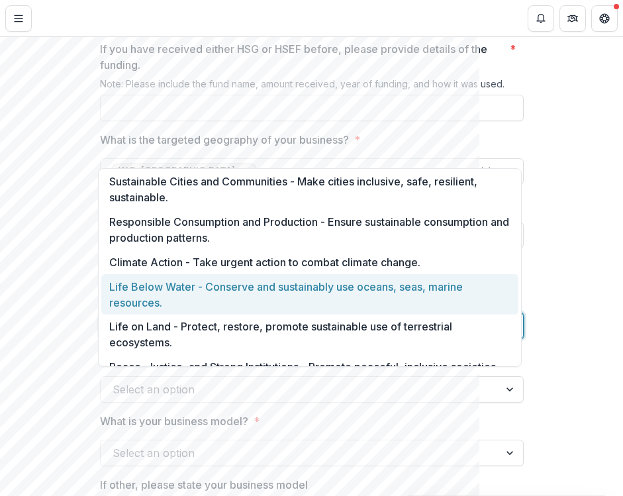
scroll to position [339, 0]
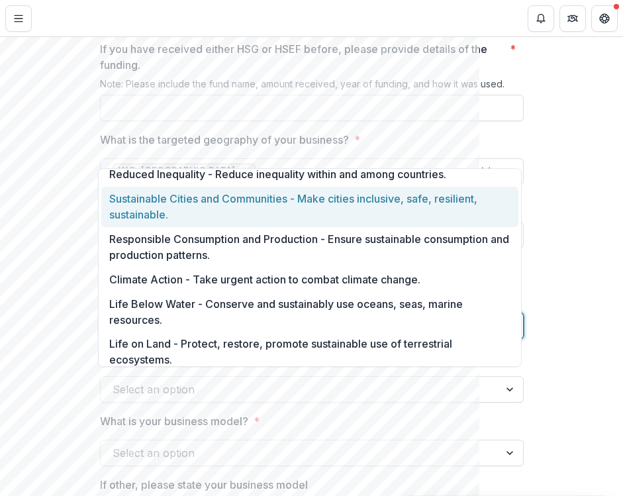
click at [303, 210] on div "Sustainable Cities and Communities - Make cities inclusive, safe, resilient, su…" at bounding box center [309, 207] width 417 height 40
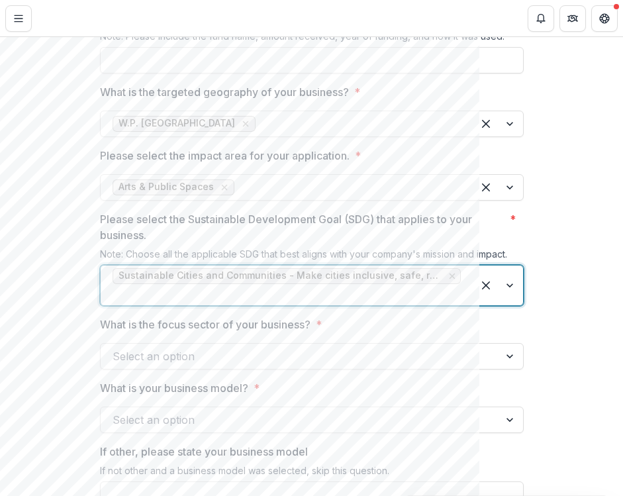
scroll to position [1156, 0]
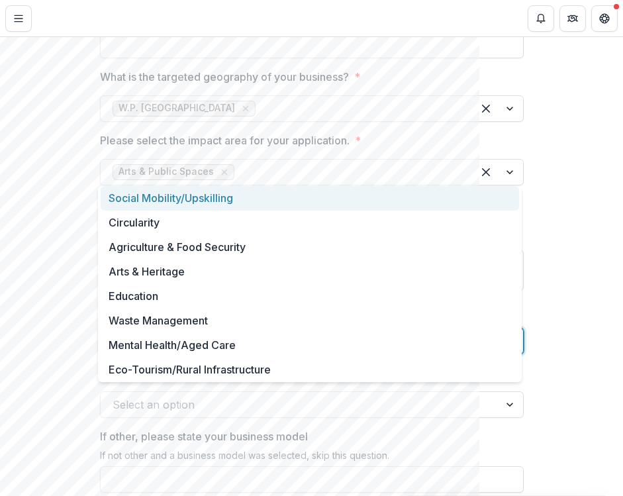
click at [282, 350] on div at bounding box center [299, 340] width 374 height 19
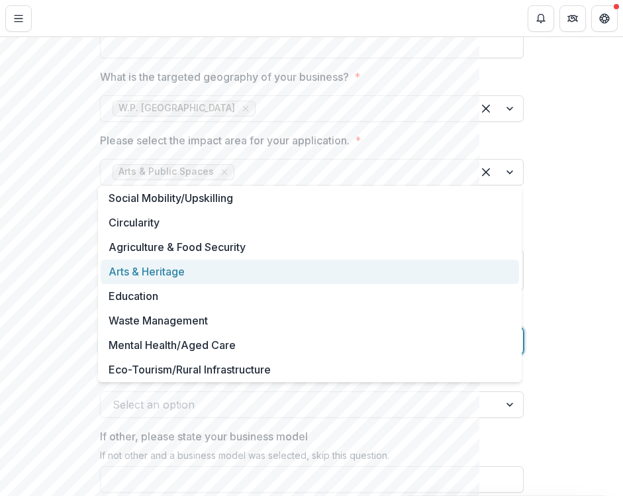
click at [336, 268] on div "Arts & Heritage" at bounding box center [310, 271] width 418 height 24
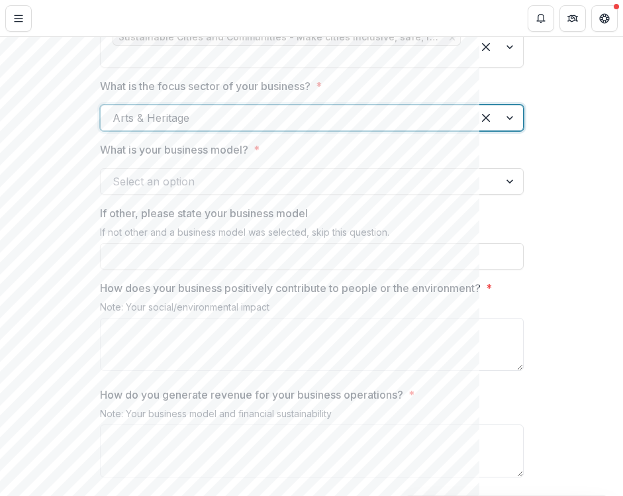
scroll to position [1381, 0]
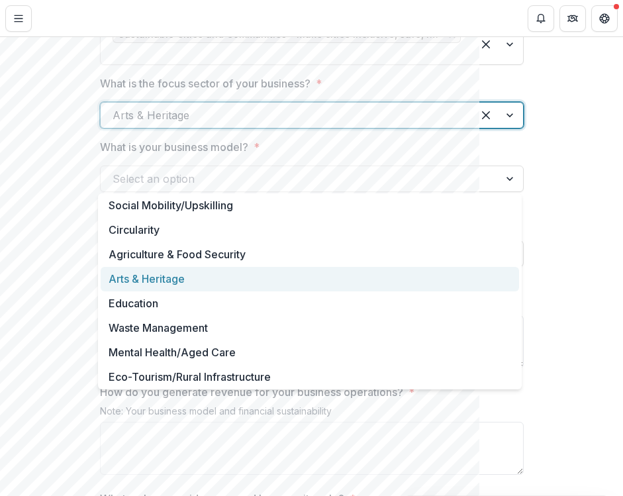
click at [348, 124] on div at bounding box center [286, 115] width 348 height 19
click at [232, 278] on div "Arts & Heritage" at bounding box center [310, 279] width 418 height 24
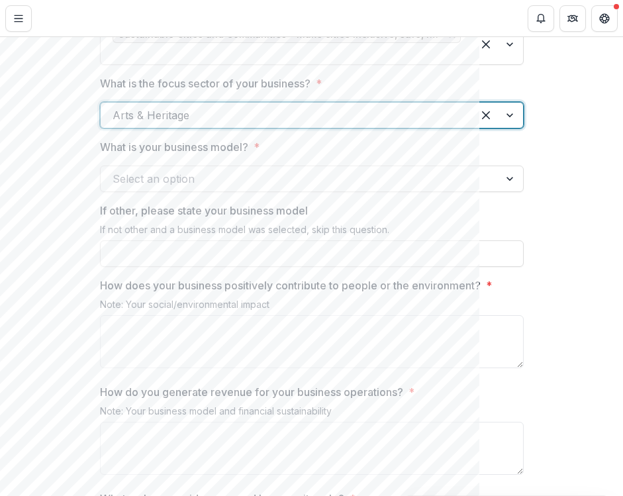
click at [213, 188] on div at bounding box center [299, 178] width 374 height 19
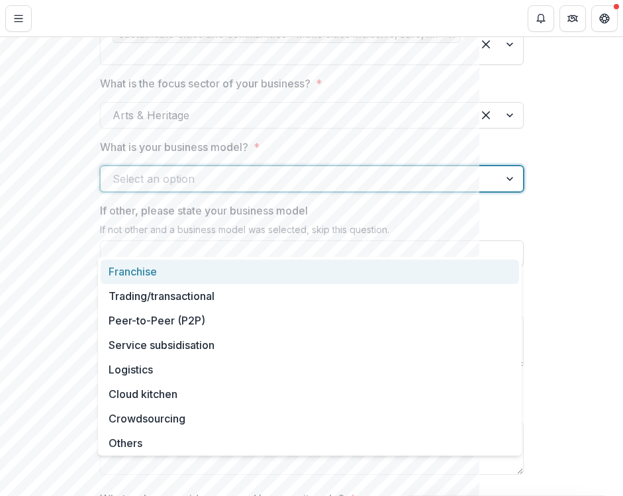
scroll to position [169, 0]
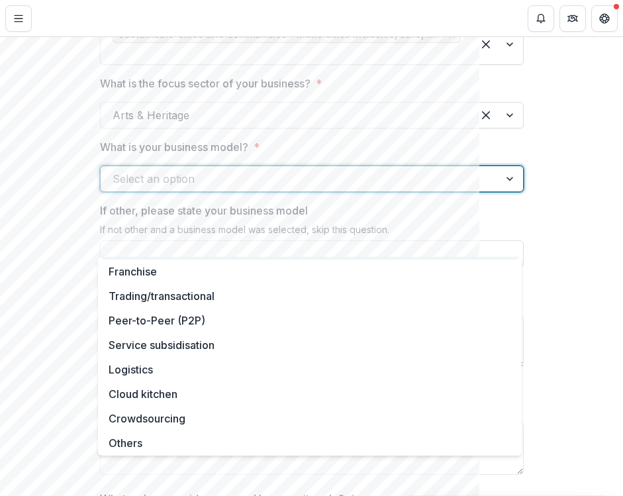
click at [310, 188] on div at bounding box center [299, 178] width 374 height 19
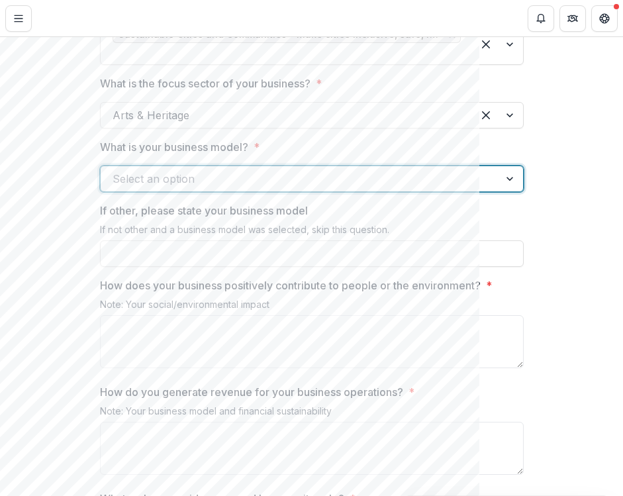
click at [269, 188] on div at bounding box center [299, 178] width 374 height 19
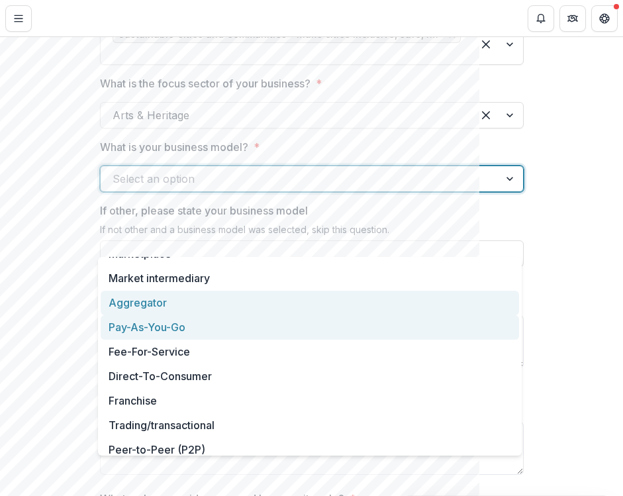
scroll to position [36, 0]
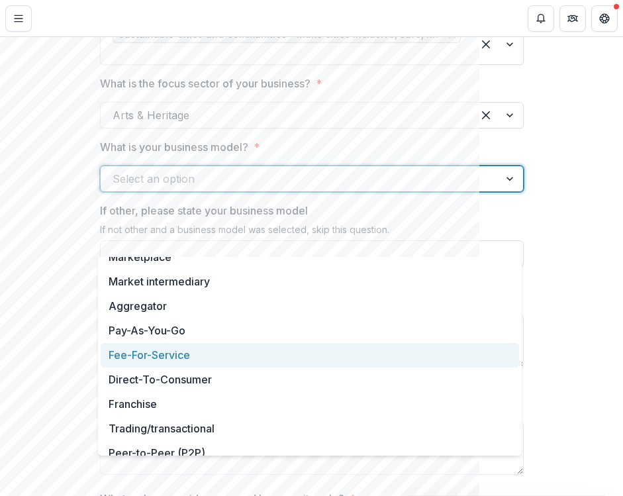
click at [196, 360] on div "Fee-For-Service" at bounding box center [310, 355] width 418 height 24
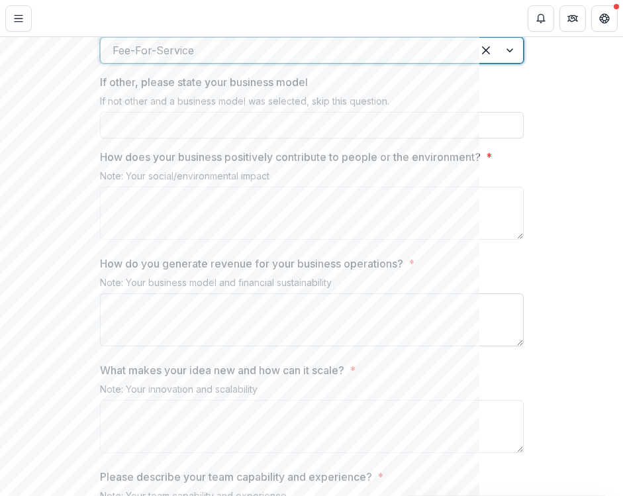
scroll to position [1515, 0]
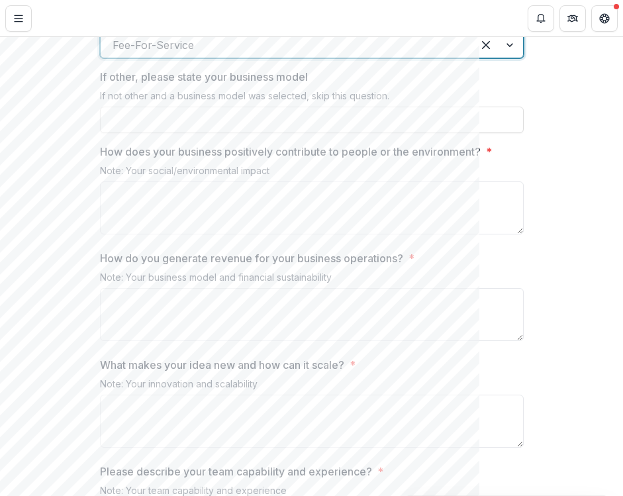
click at [281, 159] on p "How does your business positively contribute to people or the environment?" at bounding box center [290, 152] width 380 height 16
click at [281, 212] on textarea "How does your business positively contribute to people or the environment? *" at bounding box center [311, 207] width 423 height 53
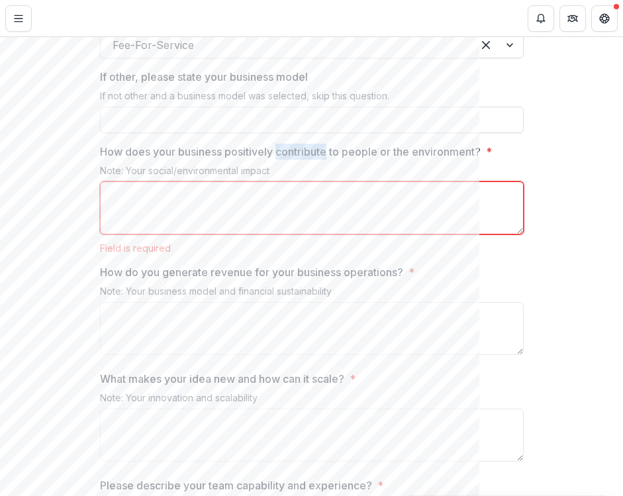
click at [281, 159] on p "How does your business positively contribute to people or the environment?" at bounding box center [290, 152] width 380 height 16
click at [281, 212] on textarea "How does your business positively contribute to people or the environment? *" at bounding box center [311, 207] width 423 height 53
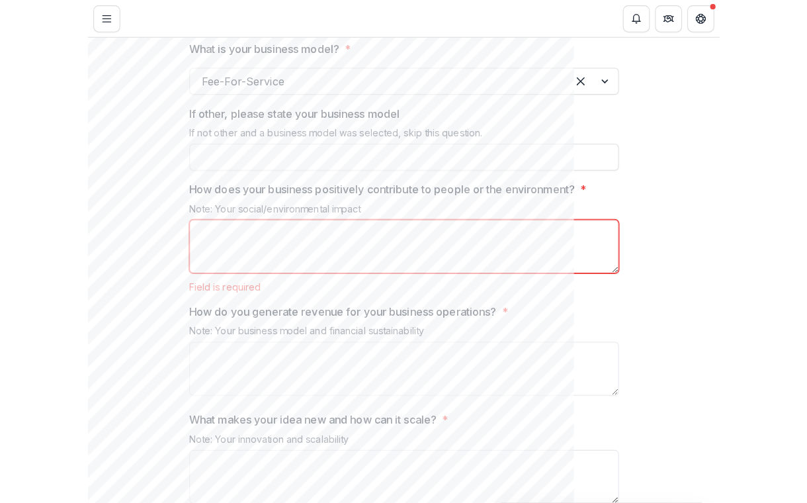
scroll to position [1479, 0]
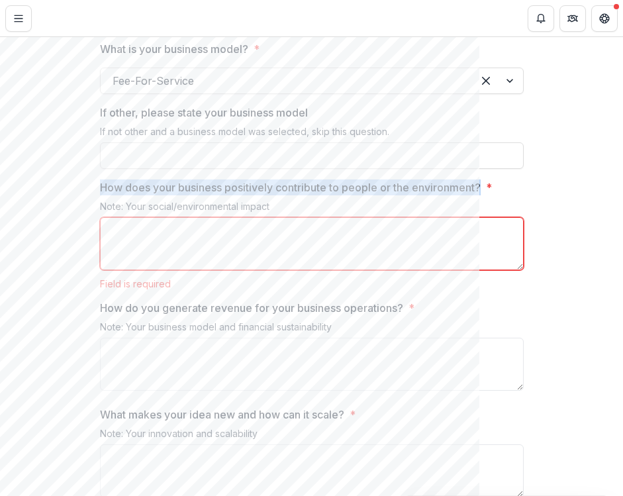
drag, startPoint x: 97, startPoint y: 245, endPoint x: 484, endPoint y: 247, distance: 386.4
click at [478, 195] on label "How does your business positively contribute to people or the environment? *" at bounding box center [307, 187] width 415 height 16
click at [478, 247] on textarea "How does your business positively contribute to people or the environment? *" at bounding box center [311, 243] width 423 height 53
drag, startPoint x: 99, startPoint y: 249, endPoint x: 485, endPoint y: 246, distance: 385.7
click at [478, 195] on label "How does your business positively contribute to people or the environment? *" at bounding box center [307, 187] width 415 height 16
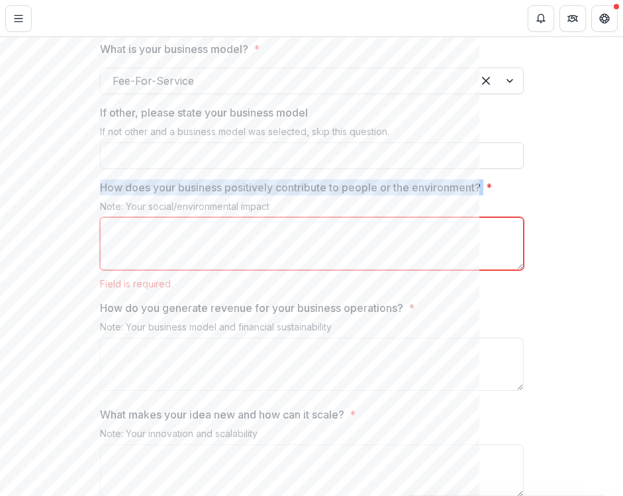
click at [478, 246] on textarea "How does your business positively contribute to people or the environment? *" at bounding box center [311, 243] width 423 height 53
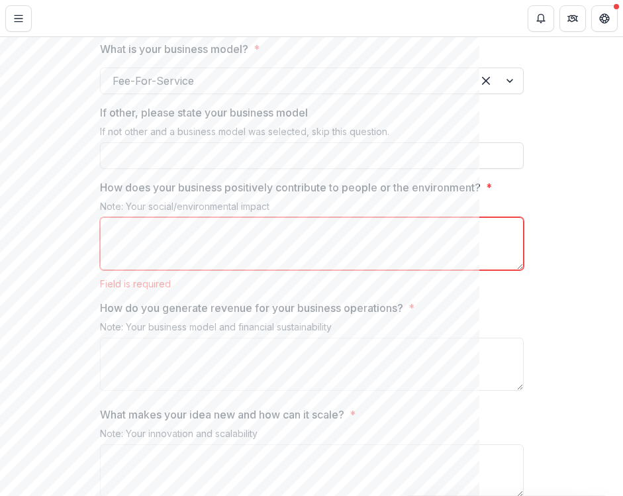
click at [403, 195] on p "How does your business positively contribute to people or the environment?" at bounding box center [290, 187] width 380 height 16
click at [403, 249] on textarea "How does your business positively contribute to people or the environment? *" at bounding box center [311, 243] width 423 height 53
click at [403, 195] on p "How does your business positively contribute to people or the environment?" at bounding box center [290, 187] width 380 height 16
click at [403, 249] on textarea "How does your business positively contribute to people or the environment? *" at bounding box center [311, 243] width 423 height 53
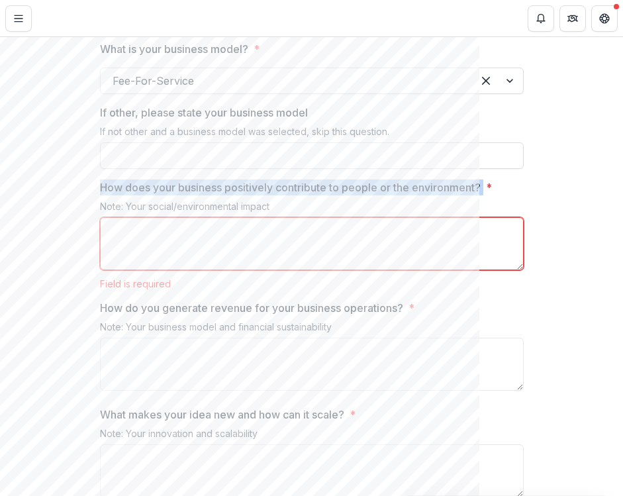
click at [403, 195] on p "How does your business positively contribute to people or the environment?" at bounding box center [290, 187] width 380 height 16
click at [403, 249] on textarea "How does your business positively contribute to people or the environment? *" at bounding box center [311, 243] width 423 height 53
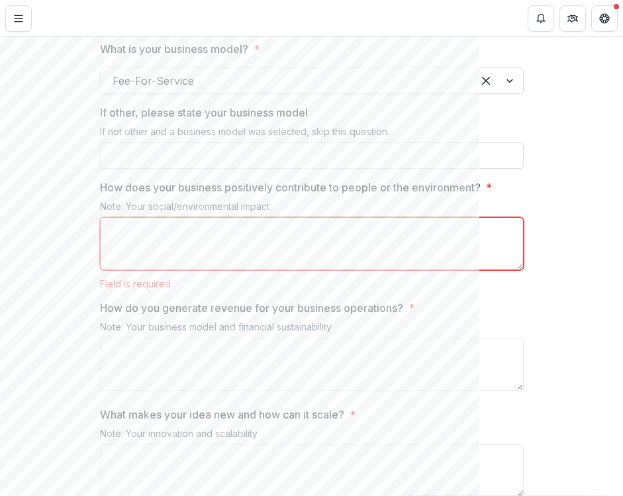
click at [403, 195] on p "How does your business positively contribute to people or the environment?" at bounding box center [290, 187] width 380 height 16
click at [403, 249] on textarea "How does your business positively contribute to people or the environment? *" at bounding box center [311, 243] width 423 height 53
click at [403, 195] on p "How does your business positively contribute to people or the environment?" at bounding box center [290, 187] width 380 height 16
click at [403, 249] on textarea "How does your business positively contribute to people or the environment? *" at bounding box center [311, 243] width 423 height 53
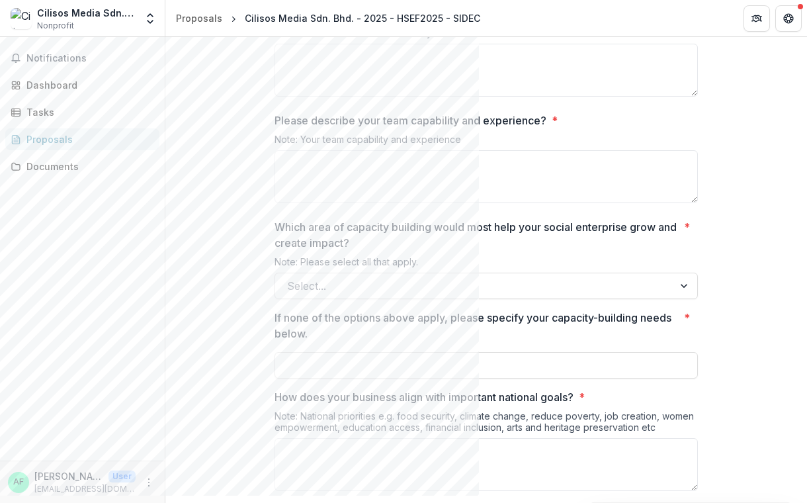
scroll to position [1844, 0]
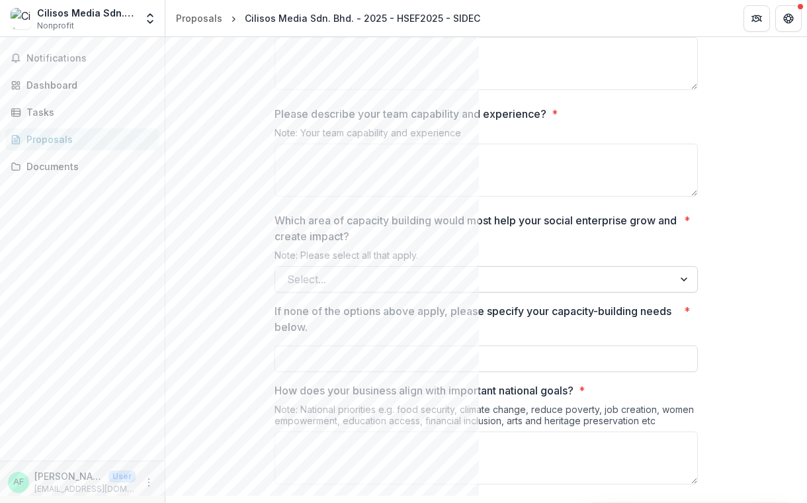
click at [478, 292] on div at bounding box center [686, 279] width 24 height 25
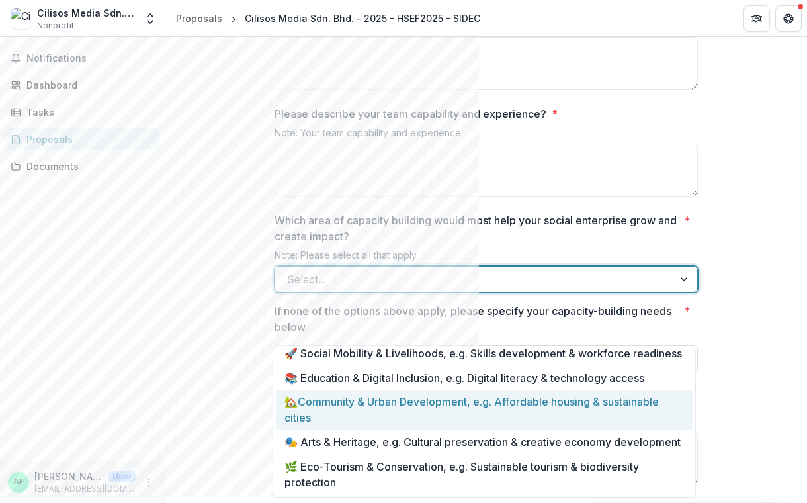
scroll to position [146, 0]
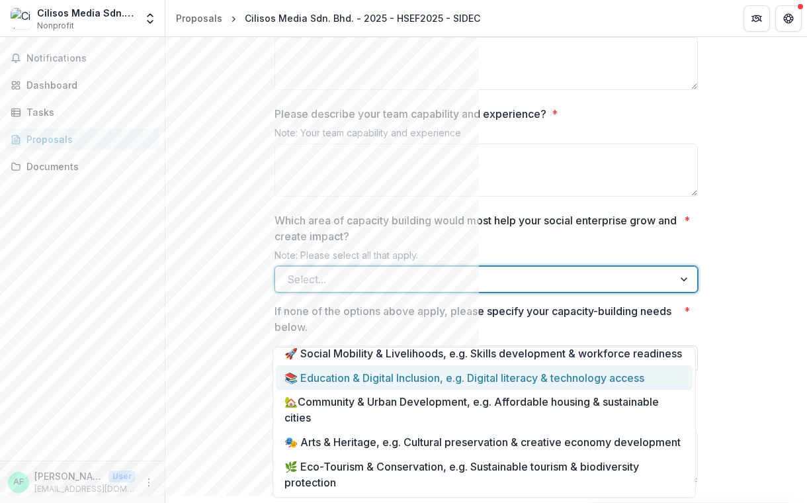
click at [478, 288] on div at bounding box center [474, 279] width 374 height 19
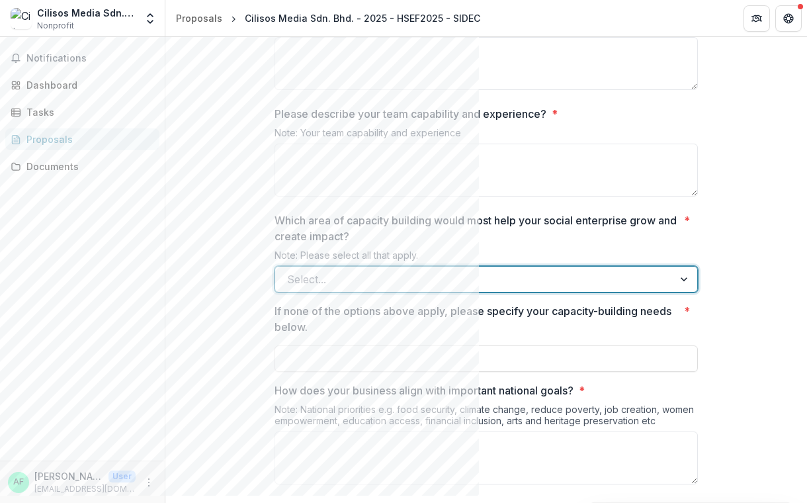
click at [478, 288] on div at bounding box center [474, 279] width 374 height 19
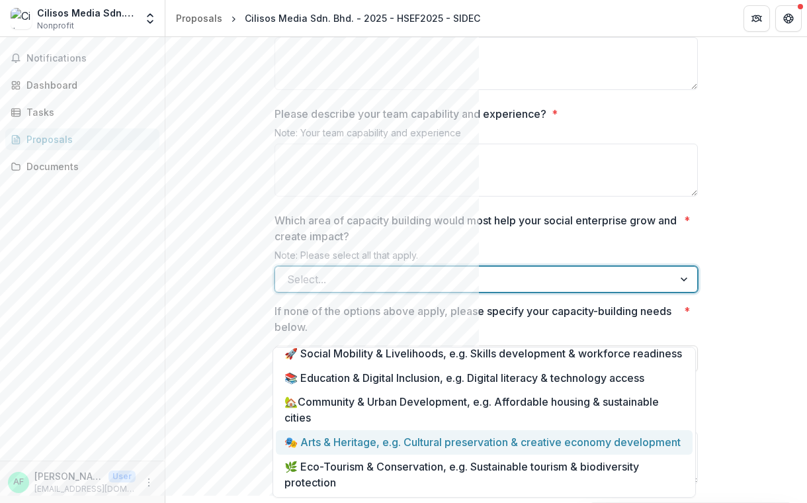
click at [478, 440] on div "🎭 Arts & Heritage, e.g. Cultural preservation & creative economy development" at bounding box center [484, 442] width 417 height 24
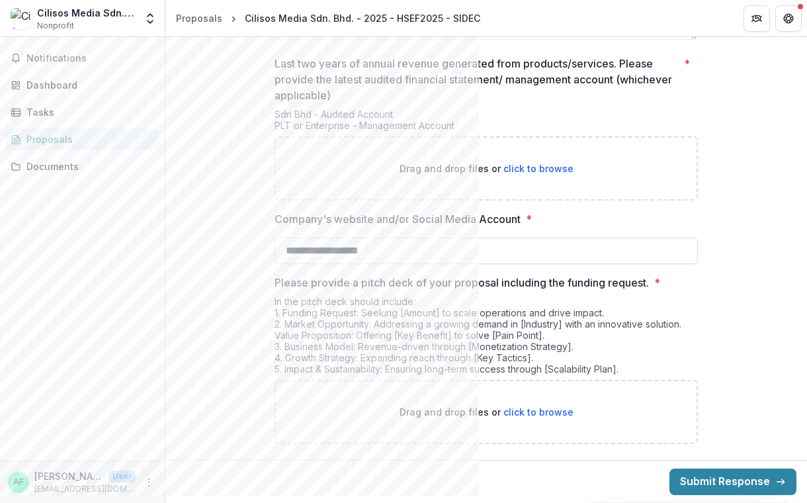
scroll to position [2557, 0]
click at [475, 2] on header "Proposals Cilisos Media Sdn. Bhd. - 2025 - HSEF2025 - SIDEC" at bounding box center [486, 18] width 642 height 36
